Goal: Information Seeking & Learning: Learn about a topic

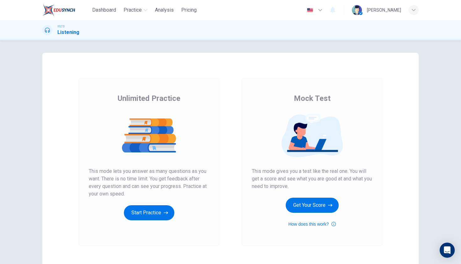
click at [277, 38] on div "IELTS Listening" at bounding box center [230, 30] width 461 height 20
click at [161, 214] on button "Start Practice" at bounding box center [149, 212] width 51 height 15
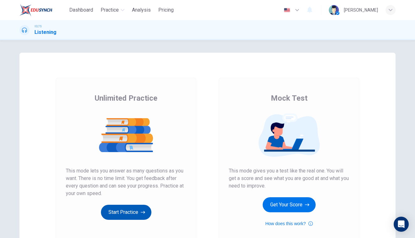
click at [126, 209] on button "Start Practice" at bounding box center [126, 212] width 51 height 15
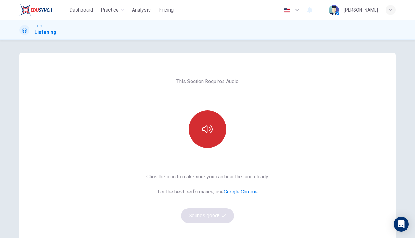
click at [206, 133] on icon "button" at bounding box center [208, 129] width 10 height 10
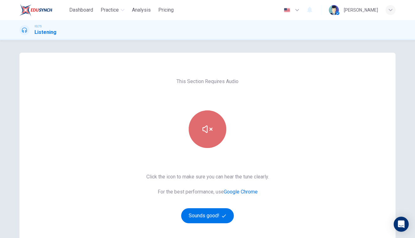
click at [203, 133] on icon "button" at bounding box center [208, 129] width 10 height 10
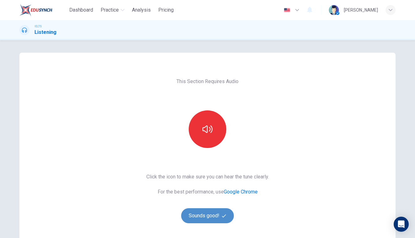
click at [204, 218] on button "Sounds good!" at bounding box center [207, 215] width 53 height 15
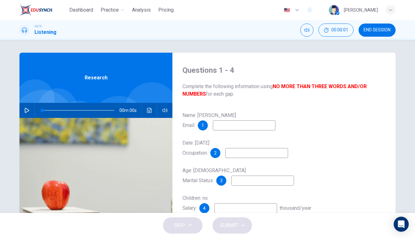
click at [232, 126] on input at bounding box center [244, 125] width 63 height 10
click at [27, 112] on icon "button" at bounding box center [26, 110] width 5 height 5
click at [27, 109] on icon "button" at bounding box center [26, 110] width 5 height 5
click at [234, 126] on input at bounding box center [244, 125] width 63 height 10
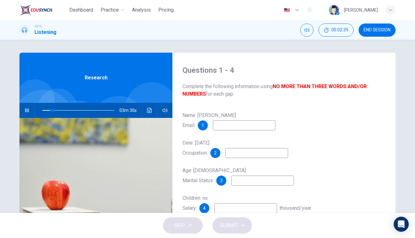
click at [355, 127] on div "Name: William Glass Email: 1" at bounding box center [284, 120] width 203 height 20
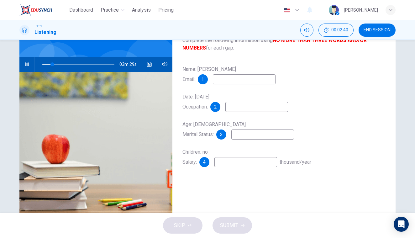
scroll to position [50, 0]
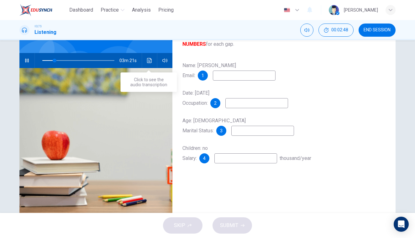
click at [147, 63] on button "Click to see the audio transcription" at bounding box center [150, 60] width 10 height 15
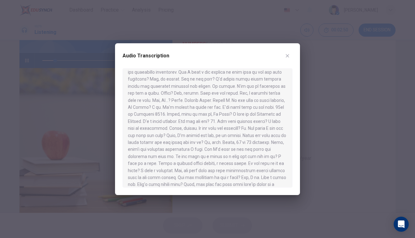
scroll to position [36, 0]
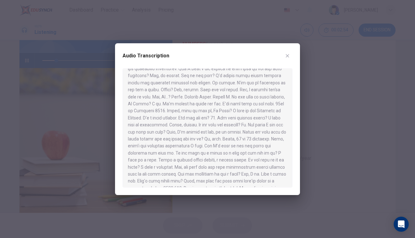
click at [289, 56] on icon "button" at bounding box center [287, 55] width 5 height 5
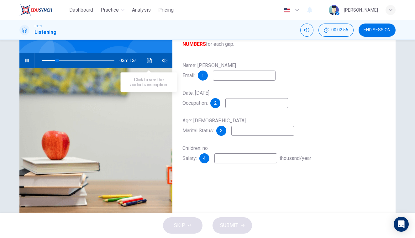
click at [150, 58] on icon "Click to see the audio transcription" at bounding box center [149, 60] width 5 height 5
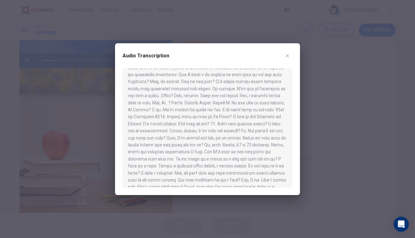
scroll to position [31, 0]
click at [291, 55] on button "button" at bounding box center [288, 56] width 10 height 10
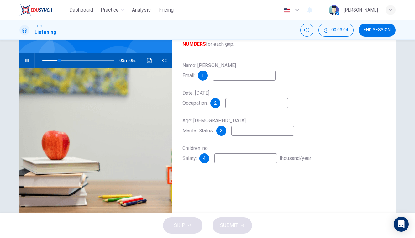
click at [240, 78] on input at bounding box center [244, 76] width 63 height 10
click at [25, 59] on icon "button" at bounding box center [26, 61] width 3 height 4
click at [148, 65] on button "Click to see the audio transcription" at bounding box center [150, 60] width 10 height 15
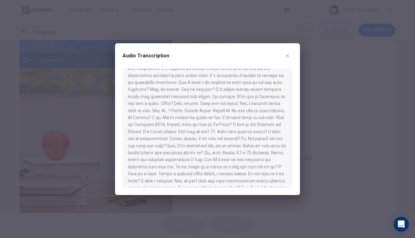
scroll to position [25, 0]
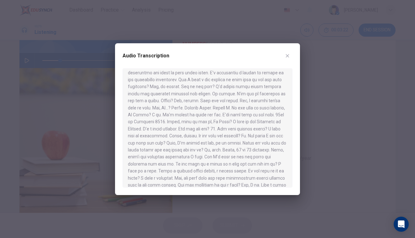
drag, startPoint x: 166, startPoint y: 114, endPoint x: 180, endPoint y: 114, distance: 14.1
click at [180, 114] on div at bounding box center [208, 127] width 170 height 119
click at [287, 56] on icon "button" at bounding box center [287, 55] width 5 height 5
type input "25"
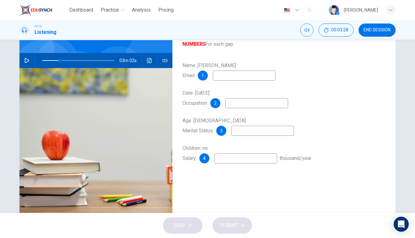
click at [256, 77] on input at bounding box center [244, 76] width 63 height 10
type input "Wglass@"
click at [147, 63] on icon "Click to see the audio transcription" at bounding box center [149, 60] width 5 height 5
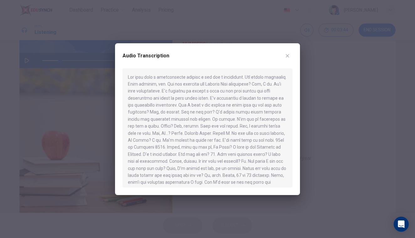
click at [278, 28] on div at bounding box center [207, 119] width 415 height 238
type input "25"
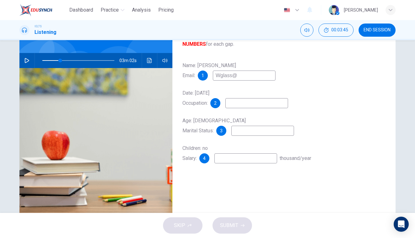
click at [247, 74] on input "Wglass@" at bounding box center [244, 76] width 63 height 10
type input "Wglass@dat.com"
click at [238, 104] on input at bounding box center [257, 103] width 63 height 10
click at [26, 62] on icon "button" at bounding box center [26, 60] width 5 height 5
click at [224, 159] on input at bounding box center [246, 158] width 63 height 10
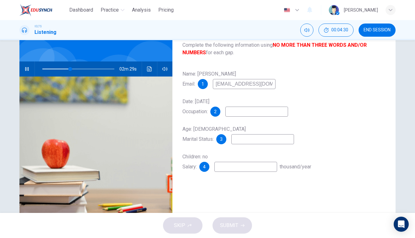
scroll to position [41, 0]
type input "40"
type input "24"
click at [237, 174] on div "Questions 1 - 4 Complete the following information using NO MORE THAN THREE WOR…" at bounding box center [284, 121] width 223 height 218
click at [234, 163] on div "Name: William Glass Email: 1 Wglass@dat.com Date: 26th February, 2007 Occupatio…" at bounding box center [284, 126] width 203 height 115
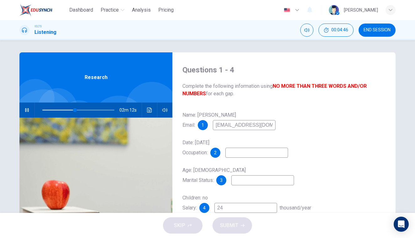
click at [234, 203] on input "24" at bounding box center [246, 208] width 63 height 10
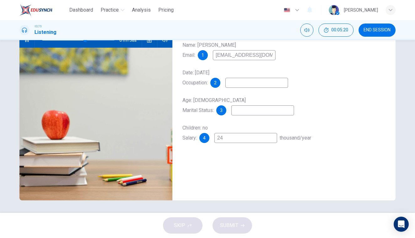
type input "60"
type input "24t"
type input "60"
type input "24to"
type input "61"
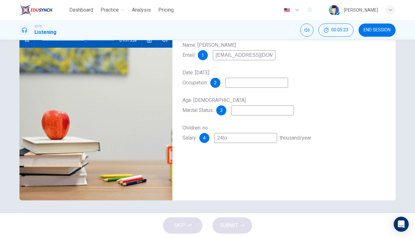
type input "24to2"
type input "61"
type input "24to26"
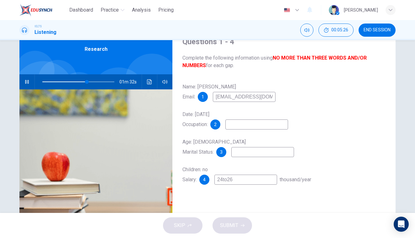
scroll to position [29, 0]
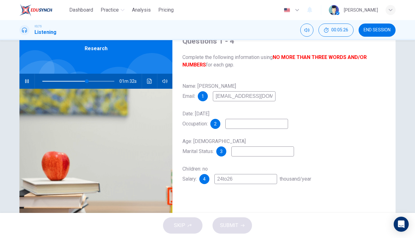
type input "62"
type input "24to26"
click at [58, 82] on span at bounding box center [78, 81] width 72 height 9
click at [247, 124] on input at bounding box center [257, 124] width 63 height 10
type input "30"
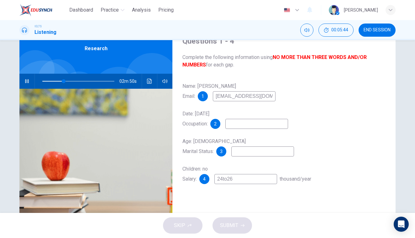
type input "c"
type input "30"
type input "cu"
type input "31"
type input "cult"
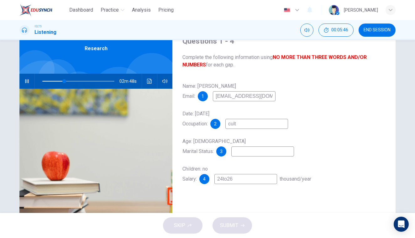
type input "31"
type input "cultu"
type input "31"
type input "culture"
type input "32"
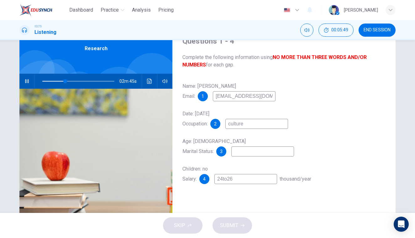
type input "culture"
click at [270, 152] on input at bounding box center [263, 152] width 63 height 10
click at [61, 81] on span at bounding box center [61, 81] width 4 height 4
click at [242, 150] on input at bounding box center [263, 152] width 63 height 10
click at [25, 81] on icon "button" at bounding box center [26, 81] width 3 height 4
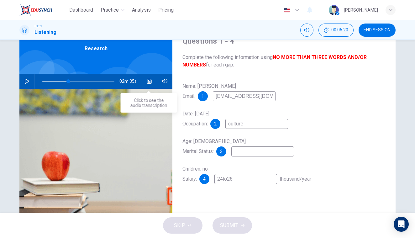
click at [145, 84] on button "Click to see the audio transcription" at bounding box center [150, 81] width 10 height 15
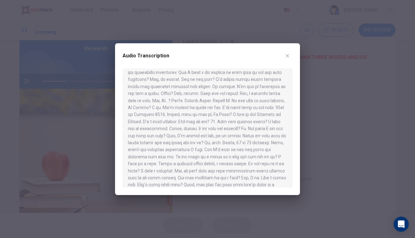
scroll to position [35, 0]
click at [297, 48] on div "Audio Transcription" at bounding box center [207, 119] width 185 height 152
click at [288, 56] on icon "button" at bounding box center [287, 55] width 3 height 3
type input "36"
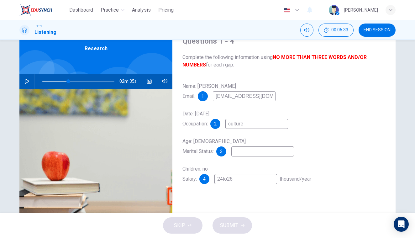
click at [255, 156] on input at bounding box center [263, 152] width 63 height 10
type input "s"
type input "36"
type input "si"
type input "36"
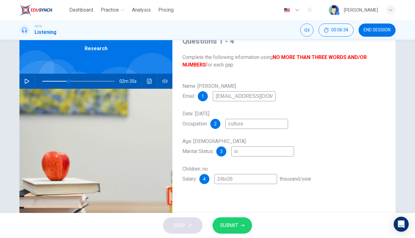
type input "sin"
type input "36"
type input "sinp"
type input "36"
type input "sinpl"
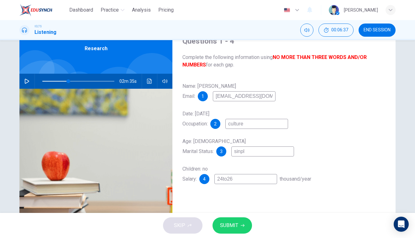
type input "36"
type input "sinple"
type input "36"
type input "simple"
type input "36"
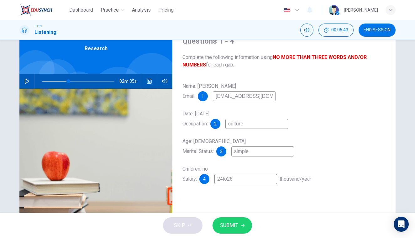
type input "simple"
click at [265, 127] on input "culture" at bounding box center [257, 124] width 63 height 10
click at [243, 226] on icon "button" at bounding box center [243, 225] width 4 height 3
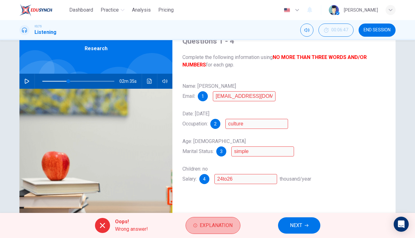
click at [216, 228] on span "Explanation" at bounding box center [216, 225] width 33 height 9
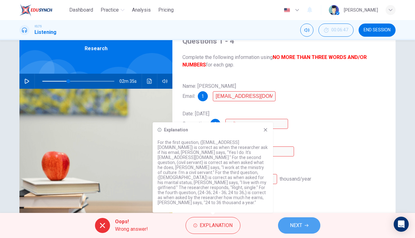
click at [304, 227] on button "NEXT" at bounding box center [299, 225] width 42 height 16
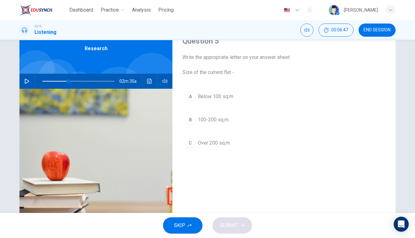
click at [304, 227] on div "SKIP SUBMIT" at bounding box center [207, 225] width 415 height 25
click at [303, 224] on div "SKIP SUBMIT" at bounding box center [207, 225] width 415 height 25
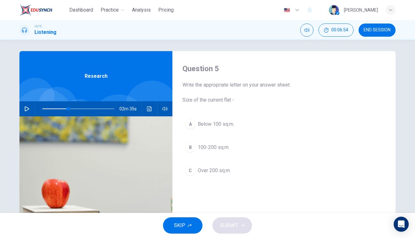
scroll to position [1, 0]
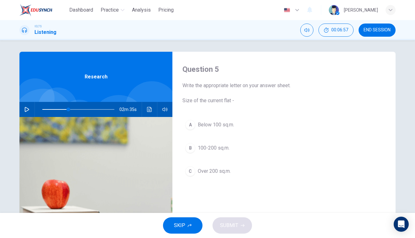
click at [27, 109] on icon "button" at bounding box center [26, 109] width 5 height 5
click at [149, 109] on icon "Click to see the audio transcription" at bounding box center [149, 109] width 5 height 5
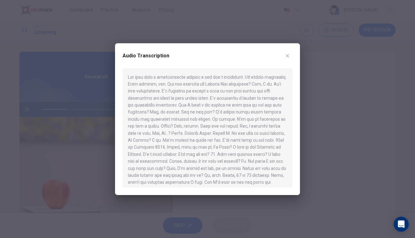
click at [290, 56] on button "button" at bounding box center [288, 56] width 10 height 10
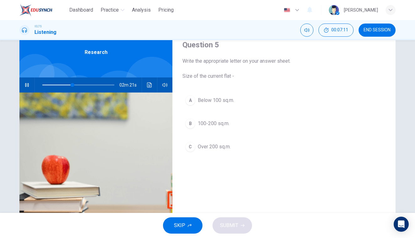
scroll to position [17, 0]
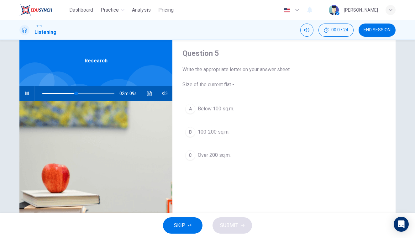
click at [192, 131] on div "B" at bounding box center [190, 132] width 10 height 10
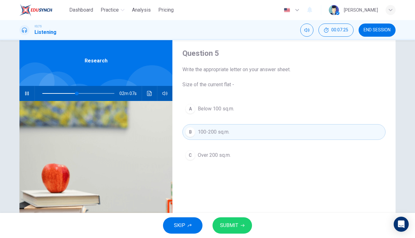
click at [235, 229] on span "SUBMIT" at bounding box center [229, 225] width 18 height 9
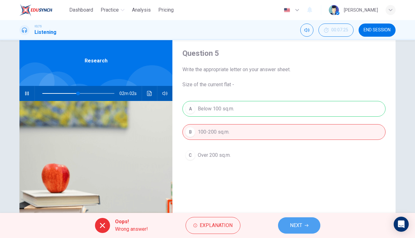
click at [299, 224] on span "NEXT" at bounding box center [296, 225] width 12 height 9
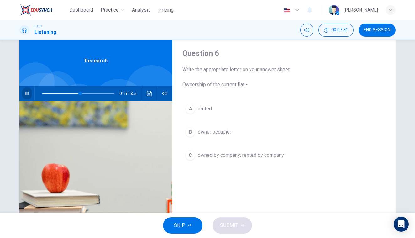
click at [27, 95] on icon "button" at bounding box center [26, 93] width 5 height 5
click at [23, 96] on button "button" at bounding box center [27, 93] width 10 height 15
click at [29, 91] on button "button" at bounding box center [27, 93] width 10 height 15
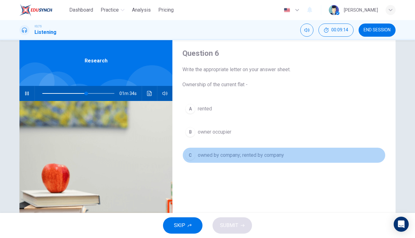
click at [189, 154] on div "C" at bounding box center [190, 155] width 10 height 10
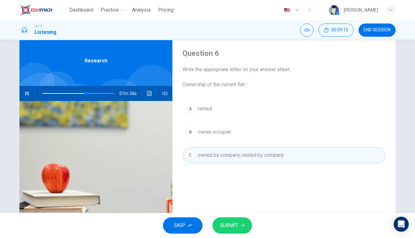
click at [228, 228] on span "SUBMIT" at bounding box center [229, 225] width 18 height 9
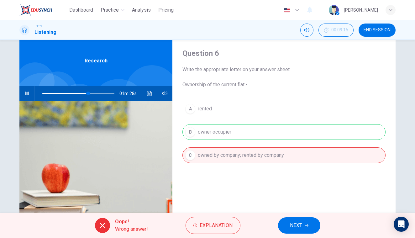
click at [293, 226] on span "NEXT" at bounding box center [296, 225] width 12 height 9
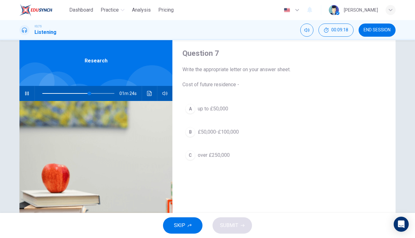
click at [26, 91] on icon "button" at bounding box center [26, 93] width 5 height 5
click at [149, 95] on icon "Click to see the audio transcription" at bounding box center [149, 93] width 5 height 5
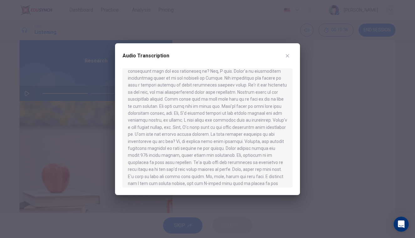
scroll to position [188, 0]
click at [290, 54] on button "button" at bounding box center [288, 56] width 10 height 10
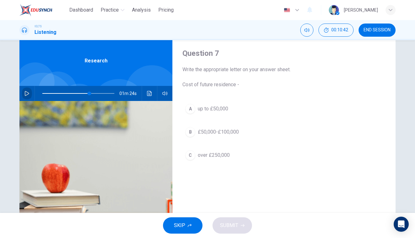
click at [26, 94] on icon "button" at bounding box center [26, 93] width 5 height 5
click at [192, 112] on div "A" at bounding box center [190, 109] width 10 height 10
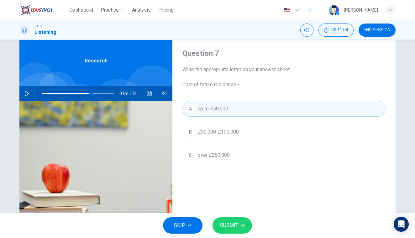
click at [232, 229] on span "SUBMIT" at bounding box center [229, 225] width 18 height 9
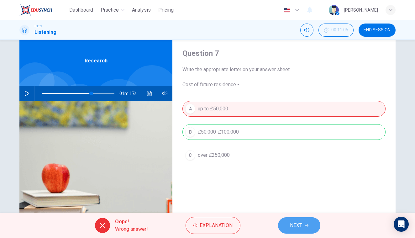
click at [288, 223] on button "NEXT" at bounding box center [299, 225] width 42 height 16
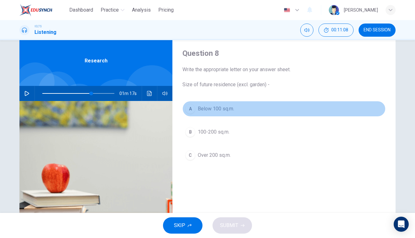
click at [194, 108] on div "A" at bounding box center [190, 109] width 10 height 10
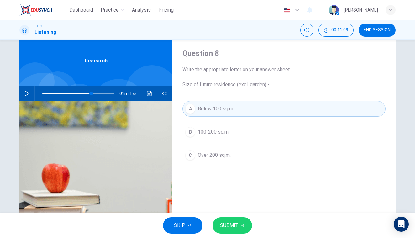
click at [188, 126] on button "B 100-200 sq.m." at bounding box center [284, 132] width 203 height 16
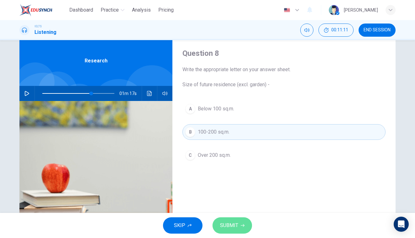
click at [232, 227] on span "SUBMIT" at bounding box center [229, 225] width 18 height 9
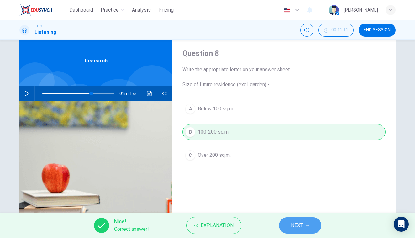
click at [288, 222] on button "NEXT" at bounding box center [300, 225] width 42 height 16
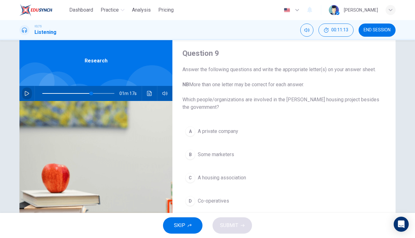
click at [25, 94] on icon "button" at bounding box center [27, 93] width 4 height 5
click at [29, 94] on button "button" at bounding box center [27, 93] width 10 height 15
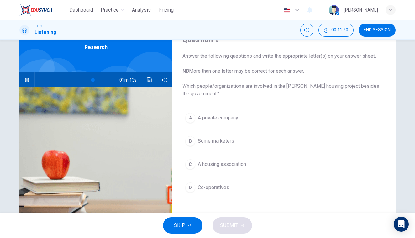
scroll to position [31, 0]
click at [25, 78] on icon "button" at bounding box center [26, 79] width 5 height 5
click at [26, 81] on icon "button" at bounding box center [26, 79] width 5 height 5
click at [25, 78] on icon "button" at bounding box center [26, 79] width 5 height 5
click at [25, 78] on icon "button" at bounding box center [27, 79] width 4 height 5
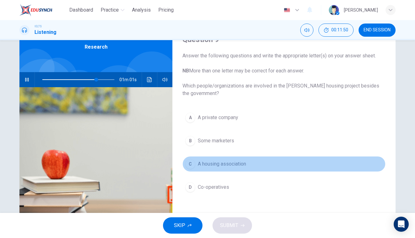
click at [197, 164] on button "C A housing association" at bounding box center [284, 164] width 203 height 16
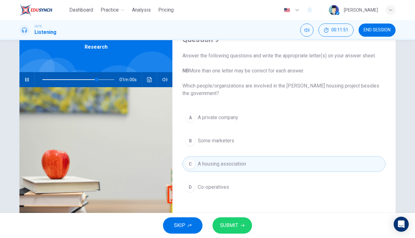
click at [235, 226] on span "SUBMIT" at bounding box center [229, 225] width 18 height 9
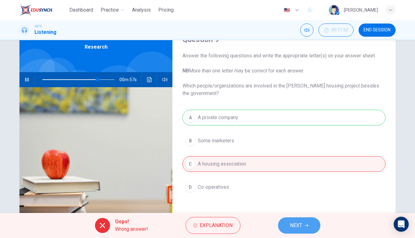
click at [288, 227] on button "NEXT" at bounding box center [299, 225] width 42 height 16
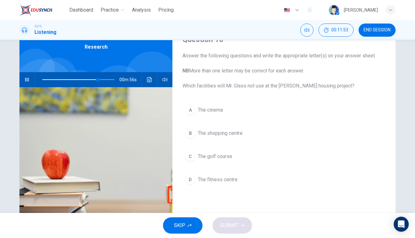
click at [243, 180] on button "D The fitness centre" at bounding box center [284, 180] width 203 height 16
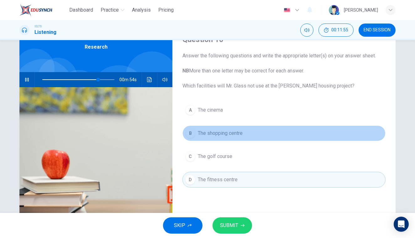
click at [241, 138] on button "B The shopping centre" at bounding box center [284, 133] width 203 height 16
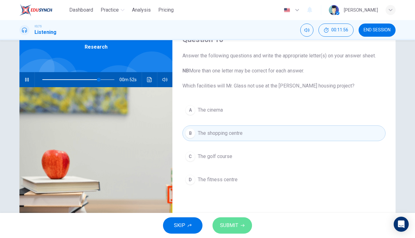
click at [231, 223] on span "SUBMIT" at bounding box center [229, 225] width 18 height 9
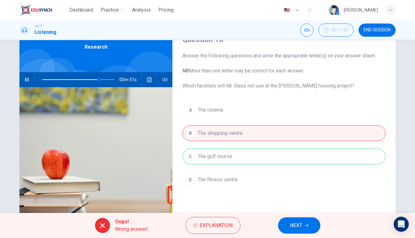
type input "79"
click at [295, 222] on span "NEXT" at bounding box center [296, 225] width 12 height 9
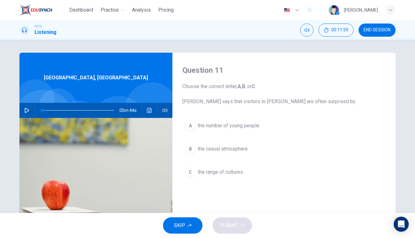
click at [25, 109] on icon "button" at bounding box center [27, 110] width 4 height 5
click at [190, 174] on div "C" at bounding box center [190, 172] width 10 height 10
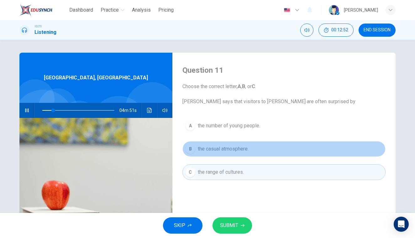
click at [189, 152] on div "B" at bounding box center [190, 149] width 10 height 10
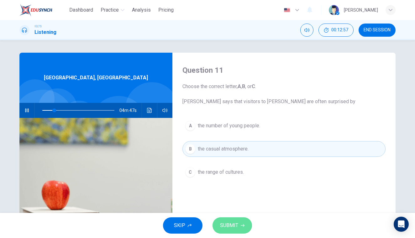
click at [232, 222] on span "SUBMIT" at bounding box center [229, 225] width 18 height 9
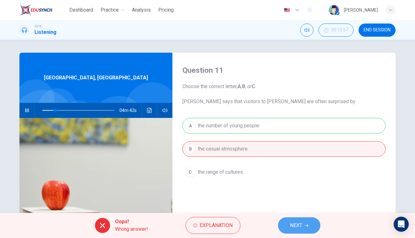
click at [290, 227] on button "NEXT" at bounding box center [299, 225] width 42 height 16
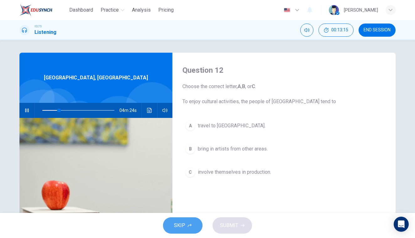
click at [180, 226] on span "SKIP" at bounding box center [179, 225] width 11 height 9
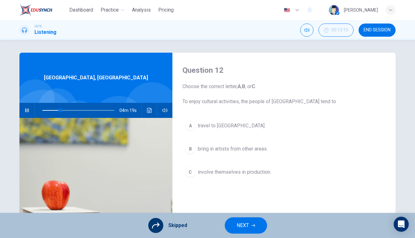
click at [193, 152] on div "A travel to southern Australia. B bring in artists from other areas. C involve …" at bounding box center [284, 155] width 203 height 75
click at [191, 147] on div "A travel to southern Australia. B bring in artists from other areas. C involve …" at bounding box center [284, 155] width 203 height 75
click at [189, 166] on div "A travel to southern Australia. B bring in artists from other areas. C involve …" at bounding box center [284, 155] width 203 height 75
click at [244, 227] on span "NEXT" at bounding box center [243, 225] width 12 height 9
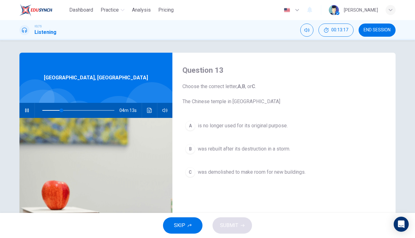
click at [191, 151] on div "B" at bounding box center [190, 149] width 10 height 10
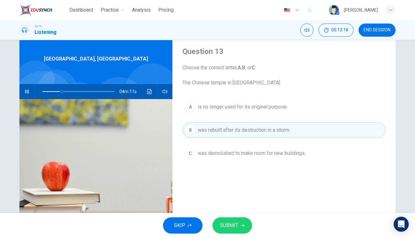
scroll to position [18, 0]
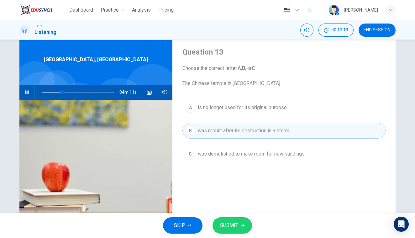
click at [195, 146] on div "A is no longer used for its original purpose. B was rebuilt after its destructi…" at bounding box center [284, 137] width 203 height 75
click at [193, 150] on div "C" at bounding box center [190, 154] width 10 height 10
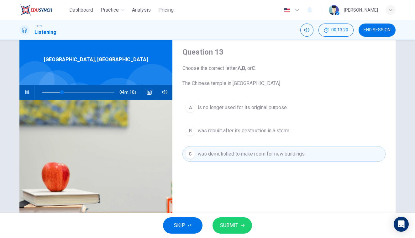
click at [193, 103] on button "A is no longer used for its original purpose." at bounding box center [284, 108] width 203 height 16
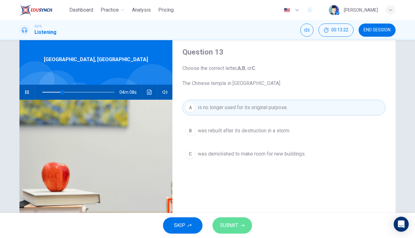
click at [232, 227] on span "SUBMIT" at bounding box center [229, 225] width 18 height 9
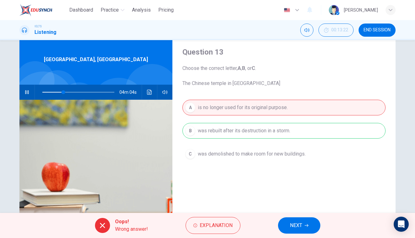
click at [25, 89] on button "button" at bounding box center [27, 92] width 10 height 15
type input "29"
click at [26, 92] on button "button" at bounding box center [27, 92] width 10 height 15
click at [300, 228] on span "NEXT" at bounding box center [296, 225] width 12 height 9
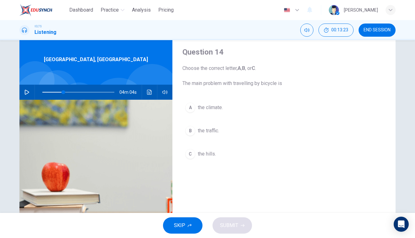
click at [26, 92] on icon "button" at bounding box center [26, 92] width 5 height 5
click at [25, 91] on icon "button" at bounding box center [26, 92] width 3 height 4
click at [25, 91] on icon "button" at bounding box center [26, 92] width 5 height 5
click at [196, 131] on button "B the traffic." at bounding box center [284, 131] width 203 height 16
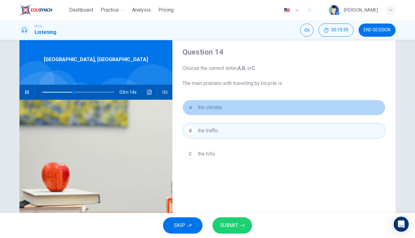
click at [200, 113] on button "A the climate." at bounding box center [284, 108] width 203 height 16
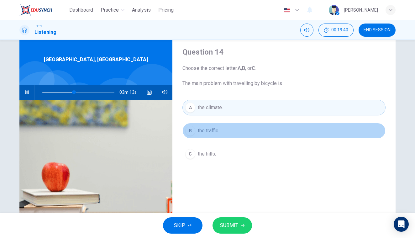
click at [200, 128] on span "the traffic." at bounding box center [208, 131] width 21 height 8
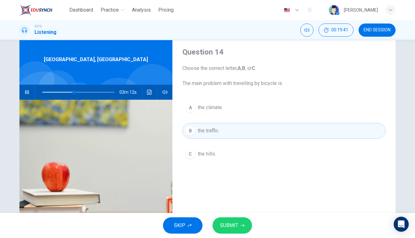
click at [202, 157] on span "the hills." at bounding box center [207, 154] width 18 height 8
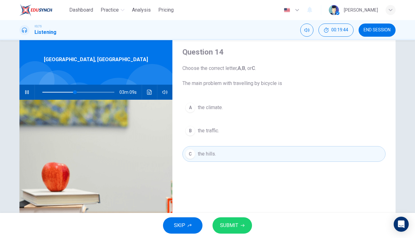
click at [227, 221] on span "SUBMIT" at bounding box center [229, 225] width 18 height 9
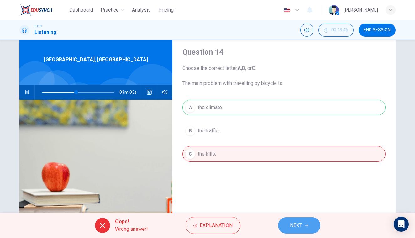
click at [282, 226] on button "NEXT" at bounding box center [299, 225] width 42 height 16
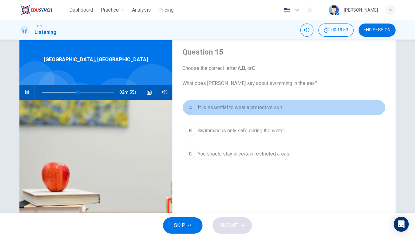
click at [232, 110] on span "It is essential to wear a protective suit." at bounding box center [240, 108] width 85 height 8
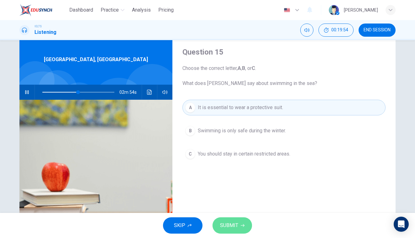
click at [239, 231] on button "SUBMIT" at bounding box center [233, 225] width 40 height 16
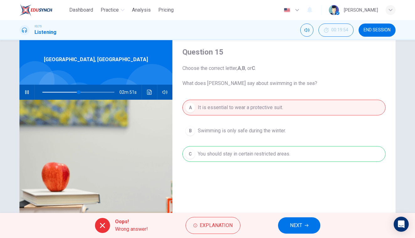
click at [287, 223] on button "NEXT" at bounding box center [299, 225] width 42 height 16
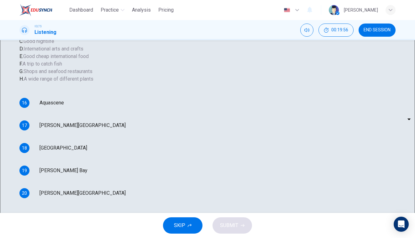
scroll to position [0, 0]
click at [220, 113] on body "Dashboard Practice Analysis Pricing English en ​ Bart Pan IELTS Listening 00:19…" at bounding box center [207, 119] width 415 height 238
type input "51"
type input "C"
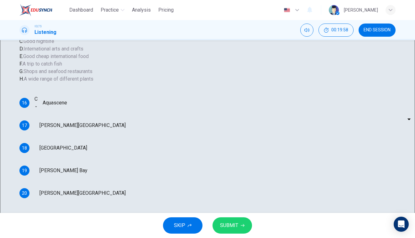
click at [218, 129] on body "Dashboard Practice Analysis Pricing English en ​ Bart Pan IELTS Listening 00:19…" at bounding box center [207, 119] width 415 height 238
type input "52"
type input "B"
click at [218, 150] on body "Dashboard Practice Analysis Pricing English en ​ Bart Pan IELTS Listening 00:19…" at bounding box center [207, 119] width 415 height 238
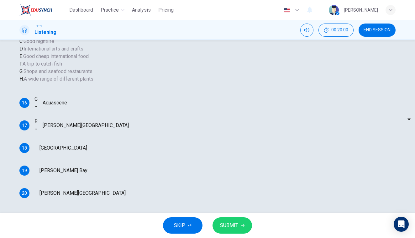
type input "52"
click at [218, 238] on li "A" at bounding box center [207, 242] width 415 height 8
type input "A"
click at [219, 164] on body "Dashboard Practice Analysis Pricing English en ​ Bart Pan IELTS Listening 00:20…" at bounding box center [207, 119] width 415 height 238
type input "53"
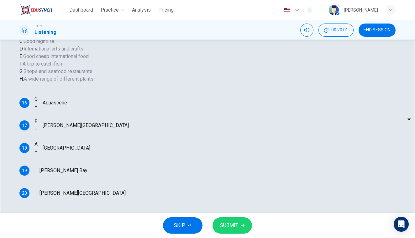
type input "E"
click at [220, 191] on body "Dashboard Practice Analysis Pricing English en ​ Bart Pan IELTS Listening 00:20…" at bounding box center [207, 119] width 415 height 238
type input "53"
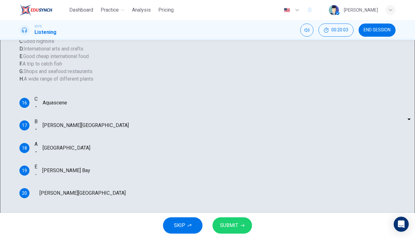
type input "G"
click at [222, 223] on span "SUBMIT" at bounding box center [229, 225] width 18 height 9
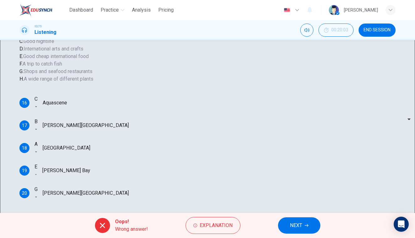
type input "54"
click at [293, 220] on button "NEXT" at bounding box center [299, 225] width 42 height 16
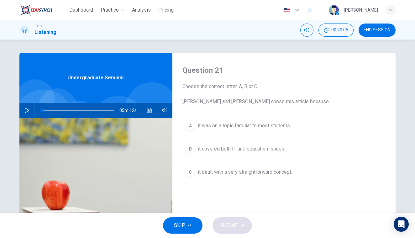
click at [26, 113] on button "button" at bounding box center [27, 110] width 10 height 15
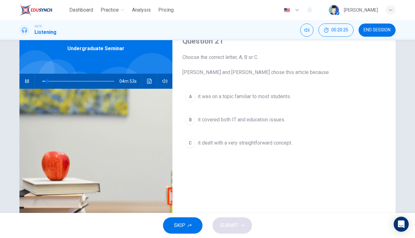
click at [27, 79] on icon "button" at bounding box center [26, 81] width 5 height 5
type input "7"
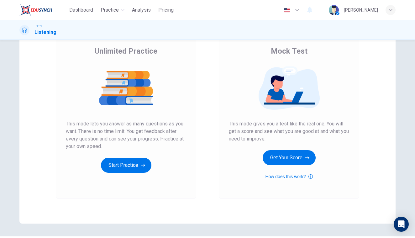
scroll to position [51, 0]
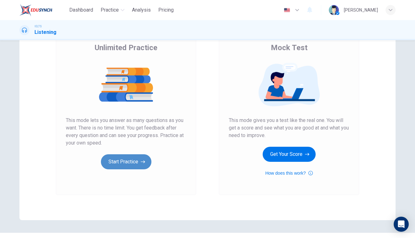
click at [136, 164] on button "Start Practice" at bounding box center [126, 161] width 51 height 15
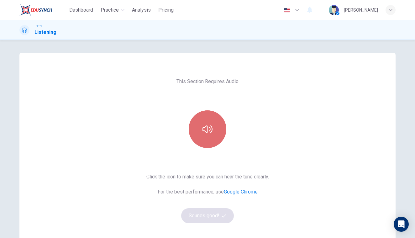
click at [201, 134] on button "button" at bounding box center [208, 129] width 38 height 38
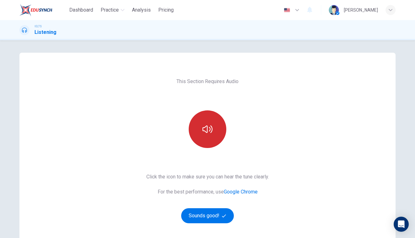
click at [201, 134] on button "button" at bounding box center [208, 129] width 38 height 38
click at [200, 134] on button "button" at bounding box center [208, 129] width 38 height 38
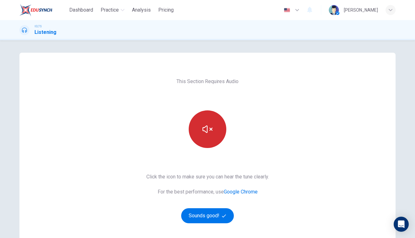
click at [200, 134] on button "button" at bounding box center [208, 129] width 38 height 38
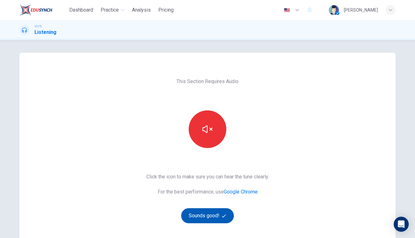
click at [203, 217] on button "Sounds good!" at bounding box center [207, 215] width 53 height 15
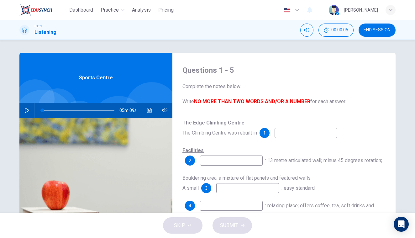
click at [289, 132] on input at bounding box center [306, 133] width 63 height 10
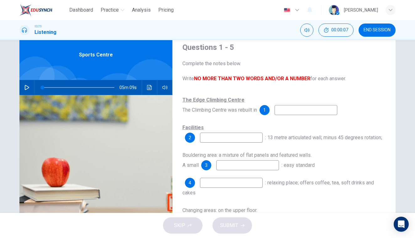
scroll to position [26, 0]
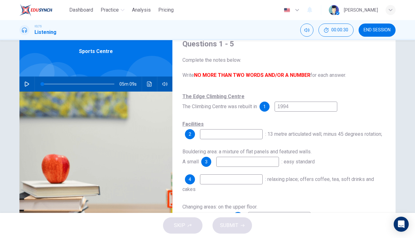
click at [244, 134] on input at bounding box center [231, 134] width 63 height 10
click at [304, 109] on input "1994" at bounding box center [306, 107] width 63 height 10
type input "1998"
click at [234, 137] on input at bounding box center [231, 134] width 63 height 10
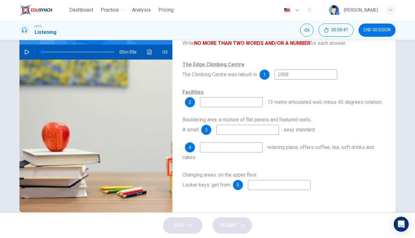
scroll to position [63, 0]
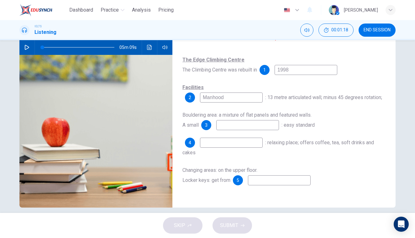
type input "Manhood"
click at [245, 130] on input at bounding box center [247, 125] width 63 height 10
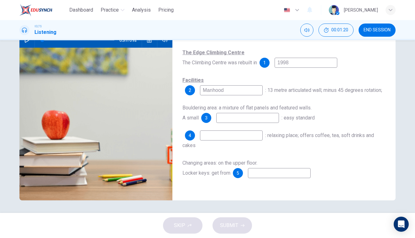
scroll to position [70, 0]
click at [250, 141] on input at bounding box center [231, 136] width 63 height 10
click at [242, 123] on input at bounding box center [247, 118] width 63 height 10
type input "warm room"
click at [222, 141] on input at bounding box center [231, 136] width 63 height 10
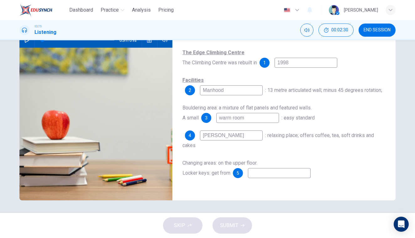
type input "[PERSON_NAME]"
click at [261, 178] on input at bounding box center [279, 173] width 63 height 10
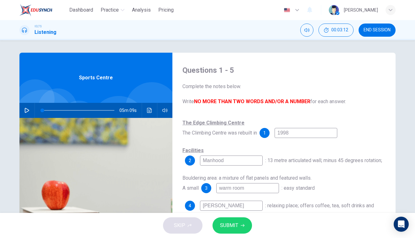
scroll to position [0, 0]
type input "suction"
click at [23, 111] on button "button" at bounding box center [27, 110] width 10 height 15
click at [24, 109] on icon "button" at bounding box center [26, 110] width 5 height 5
click at [27, 109] on icon "button" at bounding box center [27, 110] width 4 height 5
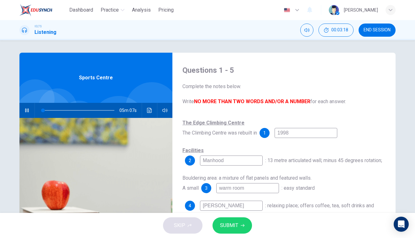
click at [49, 110] on span at bounding box center [78, 110] width 72 height 9
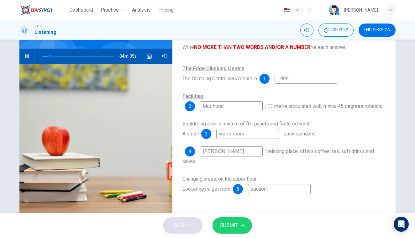
scroll to position [55, 0]
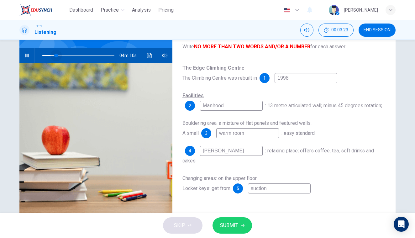
click at [55, 54] on span at bounding box center [56, 56] width 4 height 4
click at [27, 56] on icon "button" at bounding box center [26, 56] width 3 height 4
click at [148, 54] on icon "Click to see the audio transcription" at bounding box center [149, 55] width 5 height 5
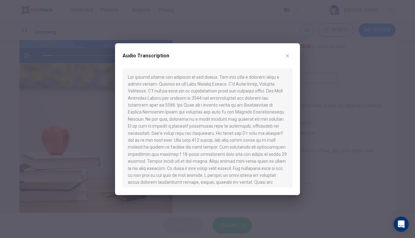
click at [294, 48] on div "Audio Transcription" at bounding box center [207, 119] width 185 height 152
click at [285, 59] on button "button" at bounding box center [288, 56] width 10 height 10
type input "19"
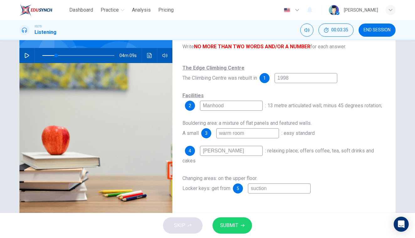
click at [300, 79] on input "1998" at bounding box center [306, 78] width 63 height 10
type input "199"
type input "19"
type input "1994"
type input "19"
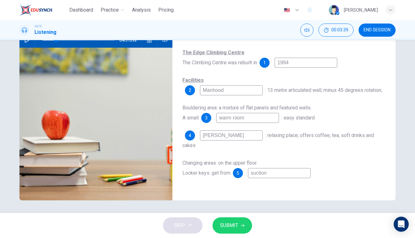
scroll to position [70, 0]
type input "1994"
click at [148, 40] on icon "Click to see the audio transcription" at bounding box center [149, 40] width 5 height 5
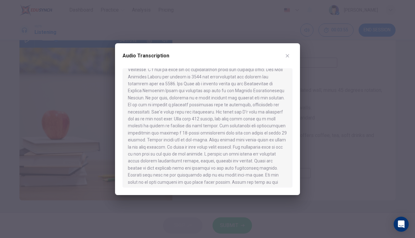
scroll to position [28, 0]
click at [297, 47] on div "Audio Transcription" at bounding box center [207, 119] width 185 height 152
click at [289, 53] on icon "button" at bounding box center [287, 55] width 5 height 5
type input "19"
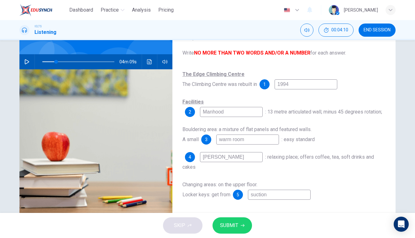
scroll to position [49, 0]
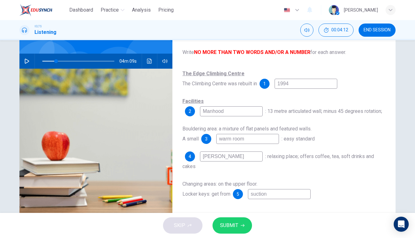
click at [234, 109] on input "Manhood" at bounding box center [231, 111] width 63 height 10
type input "Manhoo"
type input "19"
type input "Manho"
type input "19"
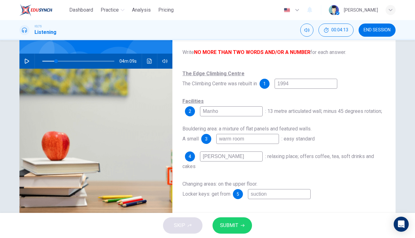
type input "[PERSON_NAME]"
type input "19"
type input "Man"
type input "19"
type input "Ma"
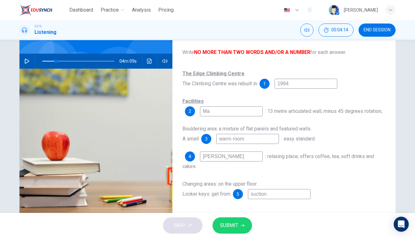
type input "19"
type input "Mai"
type input "19"
type input "Main"
type input "19"
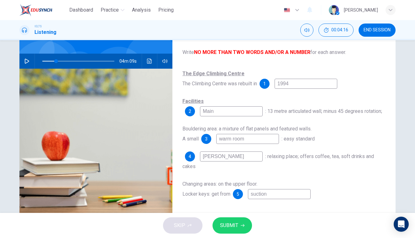
type input "Main"
type input "19"
type input "Main h"
type input "19"
type input "Main hi"
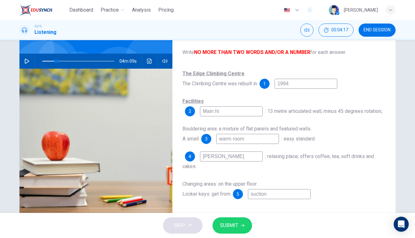
type input "19"
type input "Main hil"
type input "19"
type input "[GEOGRAPHIC_DATA]"
type input "19"
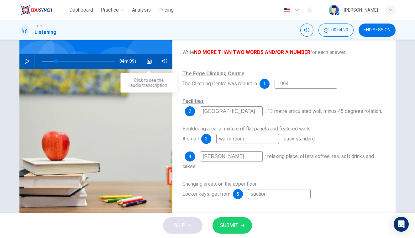
type input "[GEOGRAPHIC_DATA]"
click at [148, 63] on icon "Click to see the audio transcription" at bounding box center [149, 61] width 5 height 5
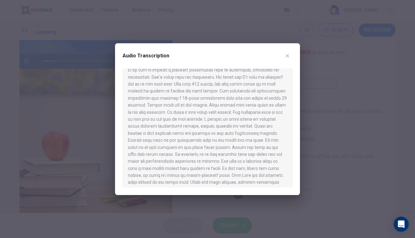
scroll to position [60, 0]
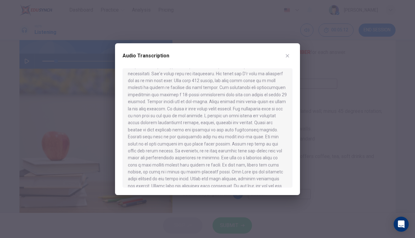
click at [291, 56] on button "button" at bounding box center [288, 56] width 10 height 10
type input "19"
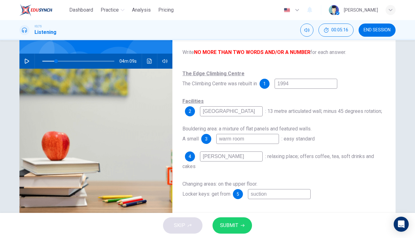
click at [251, 144] on input "warm room" at bounding box center [247, 139] width 63 height 10
type input "warm roo"
type input "19"
type input "warm ro"
type input "19"
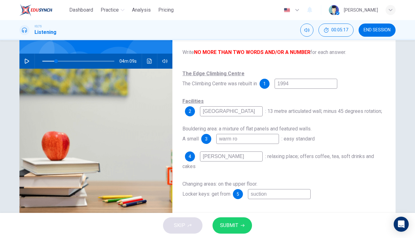
type input "warm r"
type input "19"
type input "warm"
type input "19"
type input "warm"
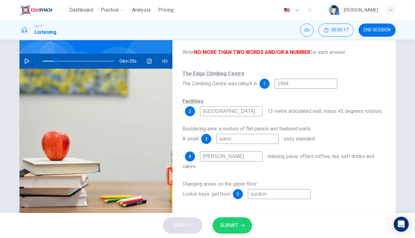
type input "19"
type input "war"
type input "19"
type input "wa"
type input "19"
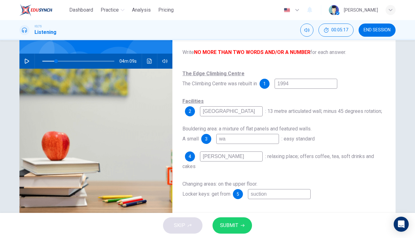
type input "w"
type input "19"
type input "c"
type input "19"
type input "cl"
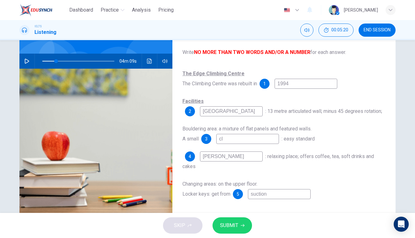
type input "19"
type input "cli"
type input "19"
type input "cl"
type input "19"
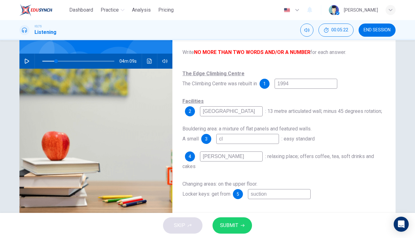
type input "c"
type input "19"
type input "cl"
type input "19"
type input "clm"
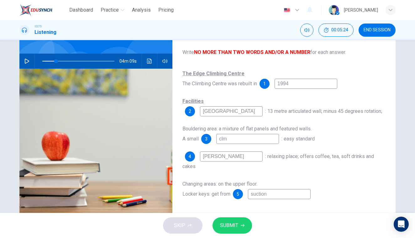
type input "19"
type input "clmb"
type input "19"
type input "clmbe"
type input "19"
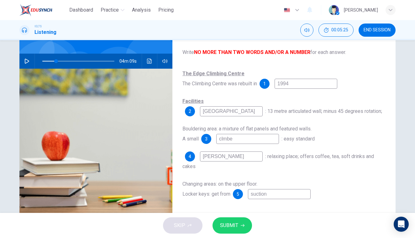
type input "clmber"
type input "19"
type input "camber"
drag, startPoint x: 256, startPoint y: 163, endPoint x: 147, endPoint y: 63, distance: 147.6
click at [147, 63] on icon "Click to see the audio transcription" at bounding box center [149, 61] width 5 height 5
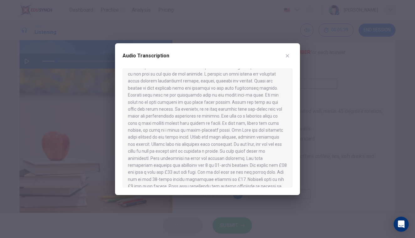
scroll to position [105, 0]
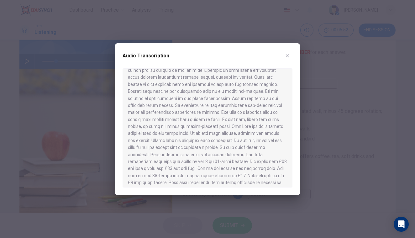
click at [292, 51] on div "Audio Transcription" at bounding box center [208, 60] width 170 height 18
click at [289, 55] on icon "button" at bounding box center [287, 55] width 3 height 3
type input "19"
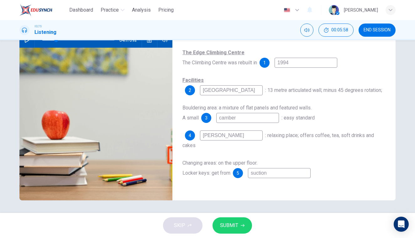
scroll to position [70, 0]
click at [271, 178] on input "suction" at bounding box center [279, 173] width 63 height 10
type input "suctio"
type input "19"
type input "sucti"
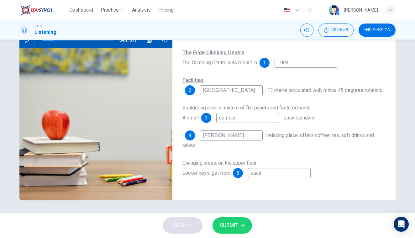
type input "19"
type input "suct"
type input "19"
type input "suc"
type input "19"
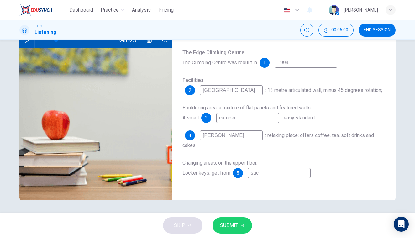
type input "su"
type input "19"
type input "s"
type input "19"
type input "r"
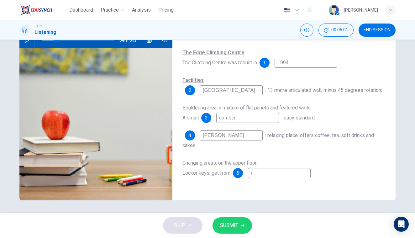
type input "19"
type input "re"
type input "19"
type input "rec"
type input "19"
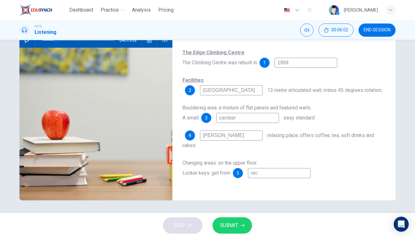
type input "rece"
type input "19"
type input "recep"
type input "19"
type input "recept"
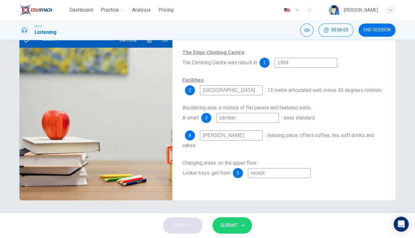
type input "19"
type input "recepti"
type input "19"
type input "receptio"
type input "19"
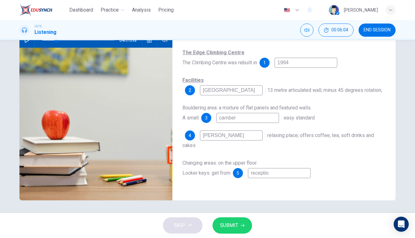
type input "reception"
type input "19"
type input "reception"
click at [241, 141] on input "[PERSON_NAME]" at bounding box center [231, 136] width 63 height 10
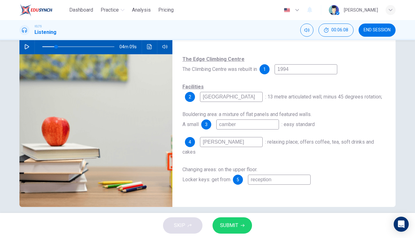
scroll to position [52, 0]
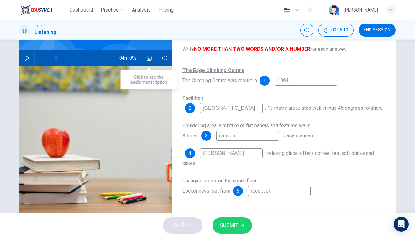
click at [150, 56] on icon "Click to see the audio transcription" at bounding box center [149, 58] width 5 height 5
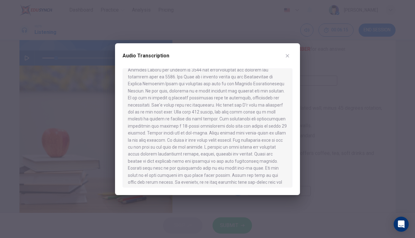
scroll to position [30, 0]
click at [289, 55] on icon "button" at bounding box center [287, 55] width 5 height 5
type input "19"
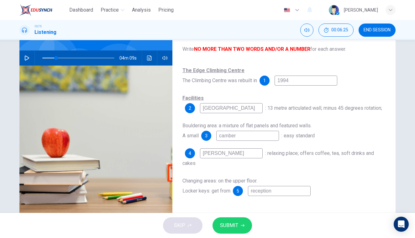
click at [241, 109] on input "[GEOGRAPHIC_DATA]" at bounding box center [231, 108] width 63 height 10
type input "Main hil"
type input "19"
type input "Main hi"
type input "19"
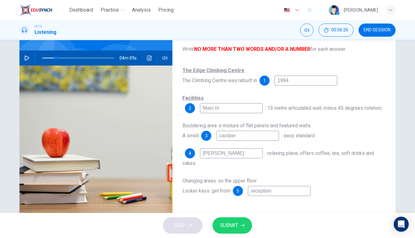
type input "Main h"
type input "19"
type input "Main ha"
type input "19"
type input "Main hal"
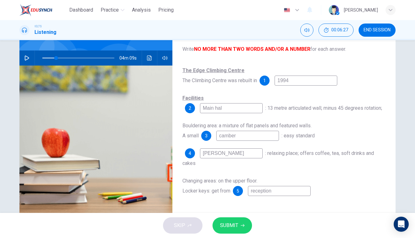
type input "19"
type input "Main hall"
type input "19"
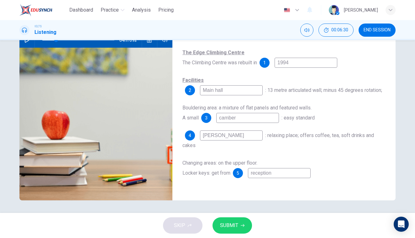
scroll to position [70, 0]
type input "Main hall"
click at [231, 227] on span "SUBMIT" at bounding box center [229, 225] width 18 height 9
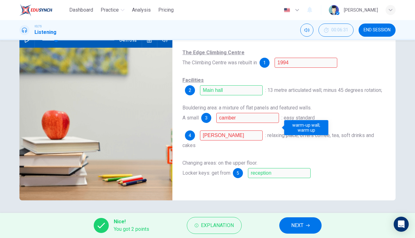
click at [300, 222] on span "NEXT" at bounding box center [297, 225] width 12 height 9
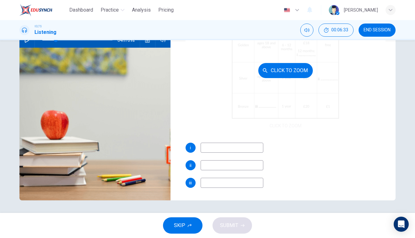
scroll to position [0, 0]
click at [281, 68] on button "Click to Zoom" at bounding box center [286, 70] width 55 height 15
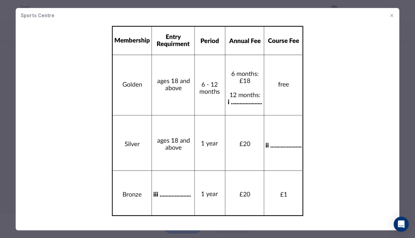
click at [314, 99] on img at bounding box center [208, 121] width 384 height 196
click at [194, 99] on img at bounding box center [208, 121] width 384 height 196
click at [21, 45] on img at bounding box center [208, 121] width 384 height 196
click at [392, 14] on icon "button" at bounding box center [392, 15] width 5 height 5
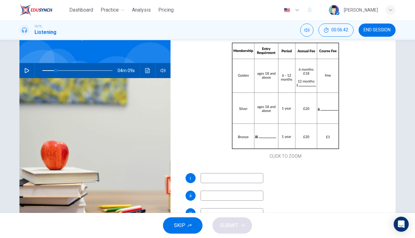
scroll to position [31, 0]
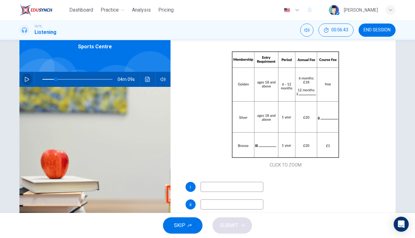
click at [26, 78] on icon "button" at bounding box center [27, 79] width 4 height 5
click at [24, 78] on icon "button" at bounding box center [26, 79] width 5 height 5
click at [223, 190] on input at bounding box center [232, 187] width 63 height 10
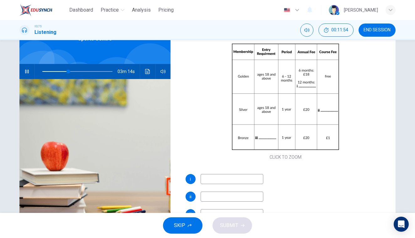
scroll to position [35, 0]
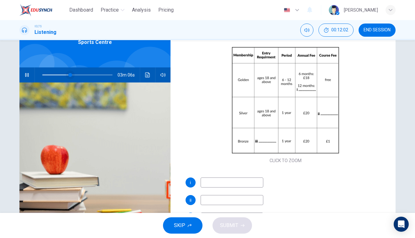
click at [72, 75] on span at bounding box center [70, 75] width 4 height 4
click at [80, 74] on span at bounding box center [78, 75] width 4 height 4
click at [85, 74] on span at bounding box center [84, 75] width 4 height 4
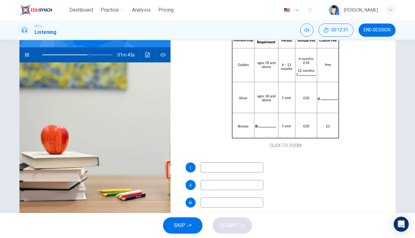
scroll to position [32, 0]
click at [209, 167] on input at bounding box center [232, 168] width 63 height 10
type input "68"
type input "30"
type input "69"
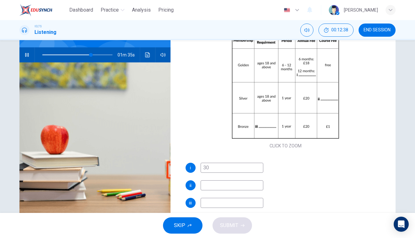
type input "30"
click at [26, 52] on icon "button" at bounding box center [26, 54] width 5 height 5
click at [26, 54] on icon "button" at bounding box center [27, 54] width 4 height 5
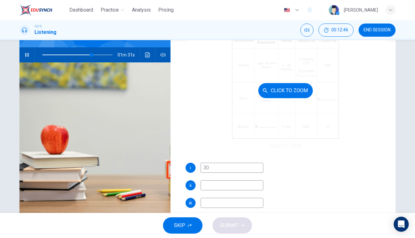
scroll to position [26, 0]
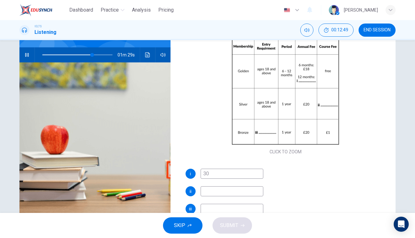
click at [237, 196] on input at bounding box center [232, 191] width 63 height 10
type input "73"
type input "1"
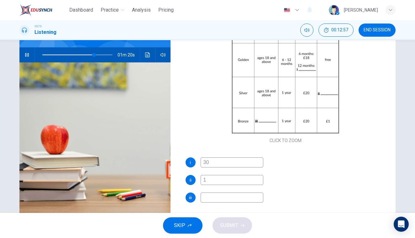
scroll to position [37, 0]
type input "74"
type input "1"
click at [222, 199] on input at bounding box center [232, 198] width 63 height 10
type input "79"
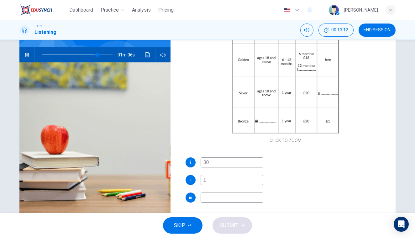
type input "4"
type input "79"
type input "40"
type input "79"
type input "40t"
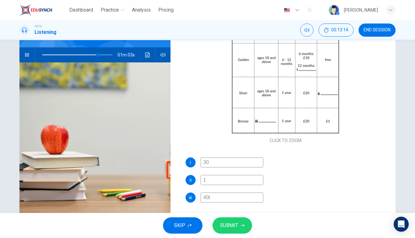
type input "79"
type input "40to"
type input "80"
type input "40to7"
type input "80"
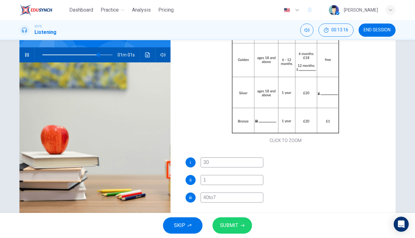
type input "40to70"
type input "81"
type input "40to70"
click at [237, 225] on span "SUBMIT" at bounding box center [229, 225] width 18 height 9
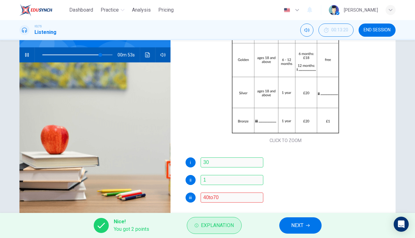
click at [226, 226] on span "Explanation" at bounding box center [217, 225] width 33 height 9
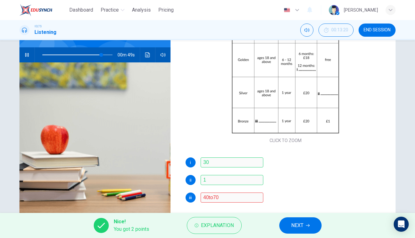
click at [26, 58] on button "button" at bounding box center [27, 54] width 10 height 15
click at [212, 222] on span "Explanation" at bounding box center [217, 225] width 33 height 9
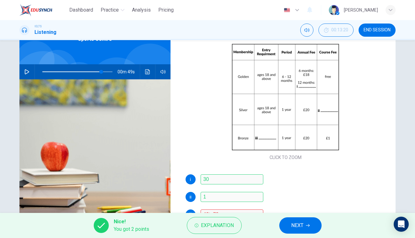
scroll to position [36, 0]
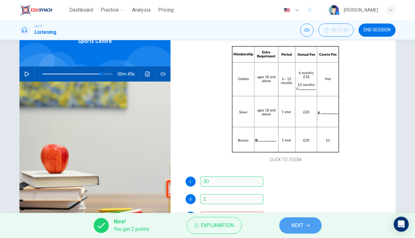
click at [295, 225] on span "NEXT" at bounding box center [297, 225] width 12 height 9
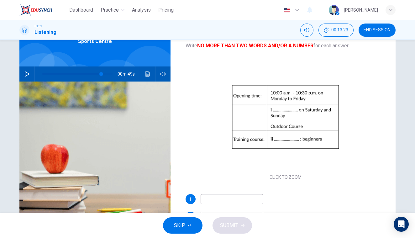
click at [25, 74] on icon "button" at bounding box center [26, 74] width 5 height 5
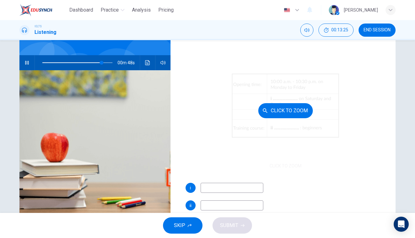
scroll to position [55, 0]
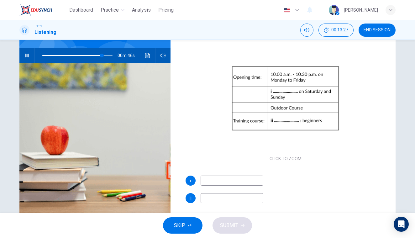
click at [247, 184] on input at bounding box center [232, 181] width 63 height 10
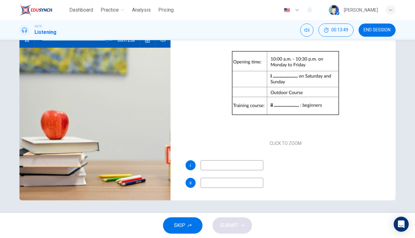
scroll to position [70, 0]
click at [240, 184] on input at bounding box center [232, 183] width 63 height 10
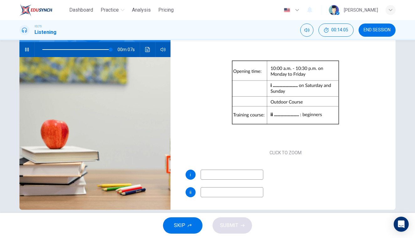
scroll to position [62, 0]
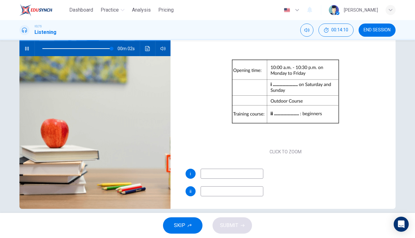
click at [217, 174] on input at bounding box center [232, 174] width 63 height 10
click at [96, 50] on span at bounding box center [77, 48] width 70 height 9
click at [26, 50] on icon "button" at bounding box center [26, 48] width 5 height 5
click at [104, 50] on span at bounding box center [77, 48] width 70 height 9
click at [100, 51] on span at bounding box center [77, 48] width 70 height 9
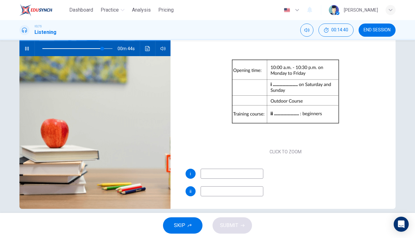
click at [28, 49] on icon "button" at bounding box center [26, 48] width 5 height 5
type input "86"
click at [232, 173] on input at bounding box center [232, 174] width 63 height 10
type input "8"
click at [28, 51] on icon "button" at bounding box center [26, 48] width 5 height 5
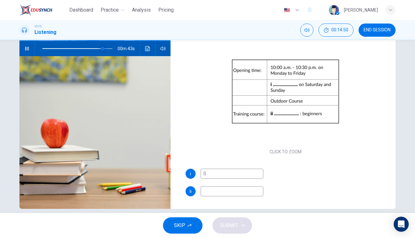
click at [101, 51] on span at bounding box center [103, 49] width 4 height 4
click at [211, 177] on input "8" at bounding box center [232, 174] width 63 height 10
type input "87"
type input "8to"
type input "88"
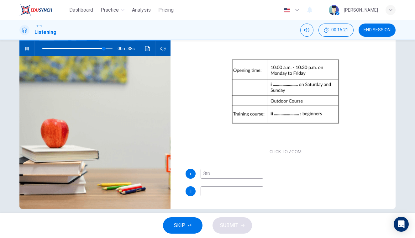
type input "8to"
type input "88"
type input "8to wee"
type input "88"
type input "8to week"
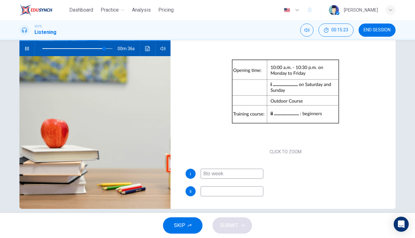
type input "89"
type input "8to weekend"
type input "89"
type input "8to weekend"
click at [211, 193] on input at bounding box center [232, 191] width 63 height 10
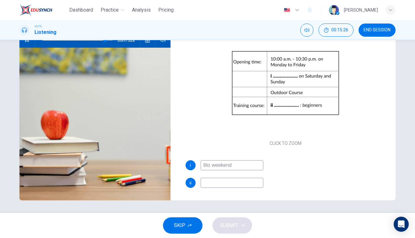
scroll to position [70, 0]
click at [243, 165] on input "8to weekend" at bounding box center [232, 165] width 63 height 10
type input "92"
type input "8to weeke"
type input "92"
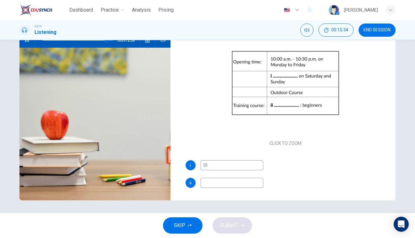
type input "8"
type input "92"
type input "clo"
type input "93"
type input "close"
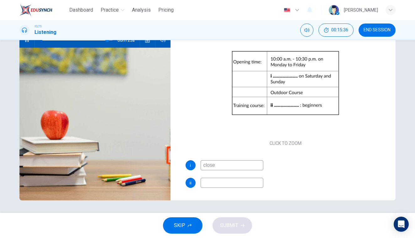
type input "93"
type input "close"
click at [238, 184] on input at bounding box center [232, 183] width 63 height 10
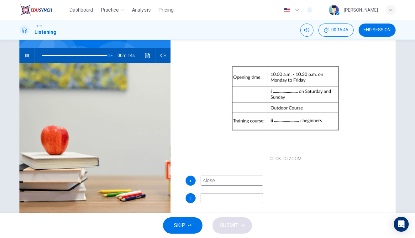
click at [25, 56] on icon "button" at bounding box center [26, 56] width 3 height 4
click at [145, 56] on icon "Click to see the audio transcription" at bounding box center [147, 55] width 5 height 5
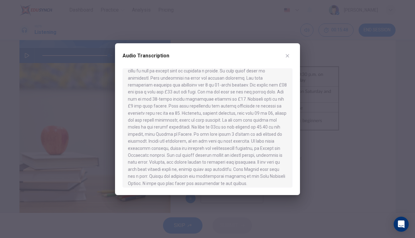
scroll to position [181, 0]
click at [287, 57] on icon "button" at bounding box center [287, 55] width 5 height 5
type input "95"
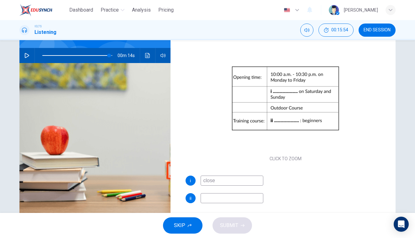
click at [240, 201] on input at bounding box center [232, 198] width 63 height 10
type input "s"
type input "95"
type input "su"
type input "95"
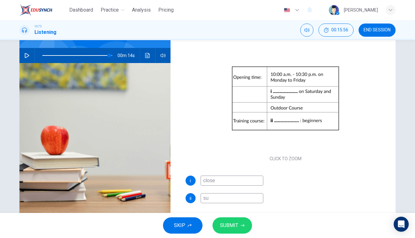
type input "sui"
type input "95"
type input "suit"
type input "95"
type input "suita"
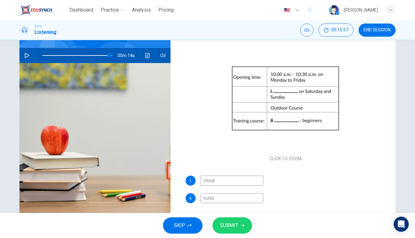
type input "95"
type input "suitab"
type input "95"
type input "suitabl"
type input "95"
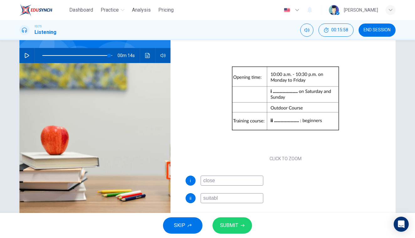
type input "suitable"
type input "95"
type input "suitable"
click at [237, 232] on button "SUBMIT" at bounding box center [233, 225] width 40 height 16
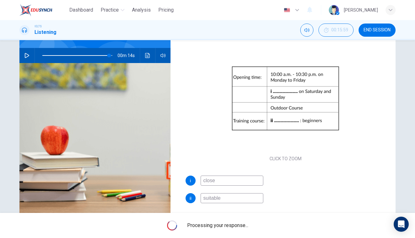
type input "95"
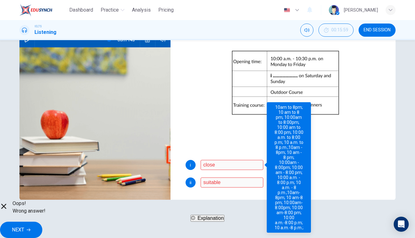
scroll to position [70, 0]
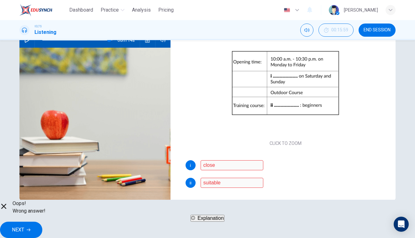
click at [24, 226] on span "NEXT" at bounding box center [18, 230] width 12 height 9
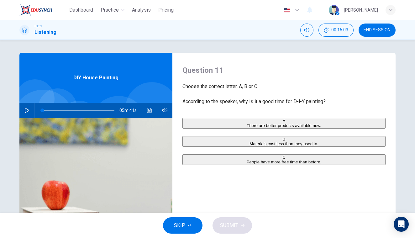
scroll to position [0, 0]
click at [25, 110] on icon "button" at bounding box center [26, 110] width 5 height 5
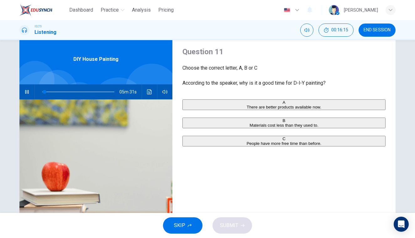
scroll to position [23, 0]
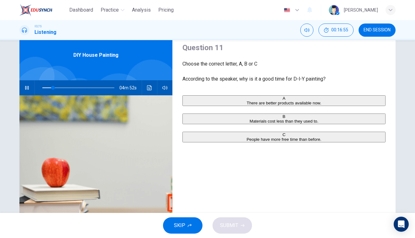
click at [191, 137] on div "C" at bounding box center [284, 134] width 202 height 5
click at [29, 89] on button "button" at bounding box center [27, 87] width 10 height 15
click at [233, 223] on span "SUBMIT" at bounding box center [229, 225] width 18 height 9
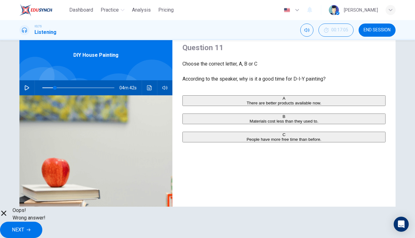
click at [240, 103] on div "A There are better products available now. B Materials cost less than they used…" at bounding box center [284, 125] width 203 height 60
click at [238, 151] on div "A There are better products available now. B Materials cost less than they used…" at bounding box center [284, 125] width 203 height 60
click at [189, 228] on div "Oops! Wrong answer! NEXT" at bounding box center [207, 222] width 415 height 31
click at [215, 149] on div "A There are better products available now. B Materials cost less than they used…" at bounding box center [284, 125] width 203 height 60
click at [208, 101] on div "A There are better products available now. B Materials cost less than they used…" at bounding box center [284, 125] width 203 height 60
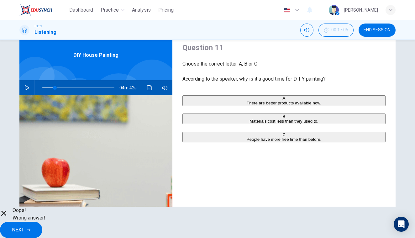
click at [24, 226] on span "NEXT" at bounding box center [18, 230] width 12 height 9
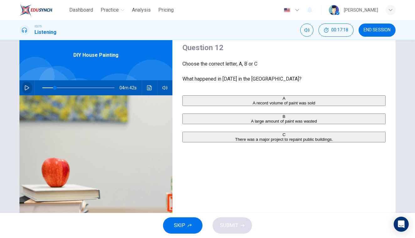
click at [22, 90] on button "button" at bounding box center [27, 87] width 10 height 15
click at [148, 91] on button "Click to see the audio transcription" at bounding box center [150, 87] width 10 height 15
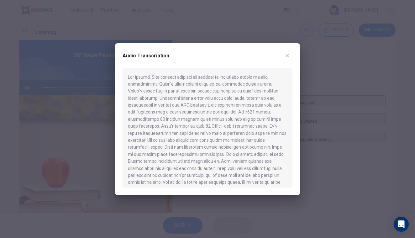
click at [291, 54] on button "button" at bounding box center [288, 56] width 10 height 10
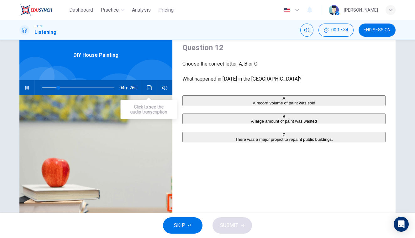
click at [150, 88] on icon "Click to see the audio transcription" at bounding box center [149, 87] width 5 height 5
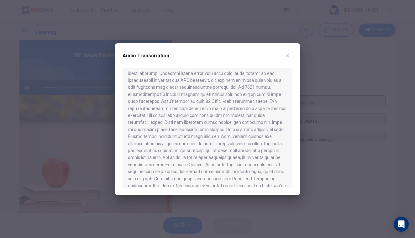
scroll to position [32, 0]
click at [287, 55] on icon "button" at bounding box center [287, 55] width 3 height 3
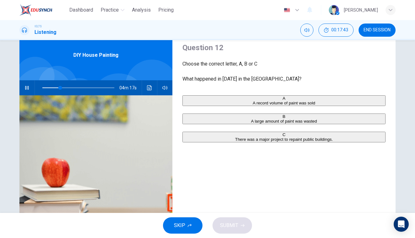
click at [25, 87] on icon "button" at bounding box center [26, 88] width 3 height 4
click at [251, 124] on span "A large amount of paint was wasted" at bounding box center [284, 121] width 66 height 5
click at [240, 223] on button "SUBMIT" at bounding box center [233, 225] width 40 height 16
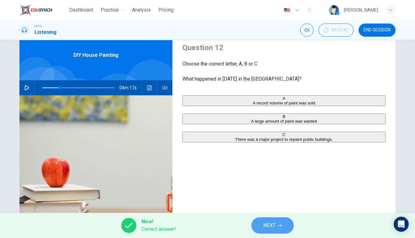
click at [274, 220] on button "NEXT" at bounding box center [273, 225] width 42 height 16
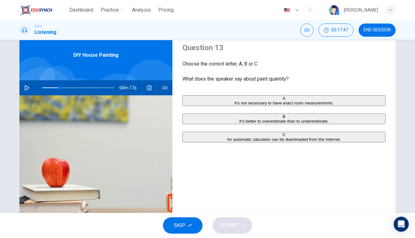
click at [30, 89] on button "button" at bounding box center [27, 87] width 10 height 15
click at [235, 124] on button "B It’s better to overestimate than to underestimate." at bounding box center [284, 119] width 203 height 11
click at [241, 221] on button "SUBMIT" at bounding box center [233, 225] width 40 height 16
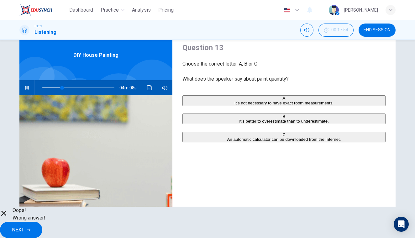
click at [24, 229] on span "NEXT" at bounding box center [18, 230] width 12 height 9
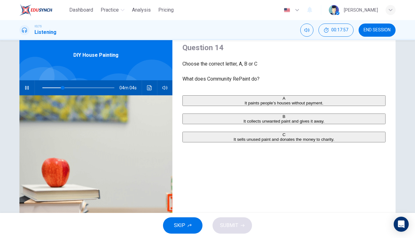
click at [209, 106] on button "A It paints people’s houses without payment." at bounding box center [284, 100] width 203 height 11
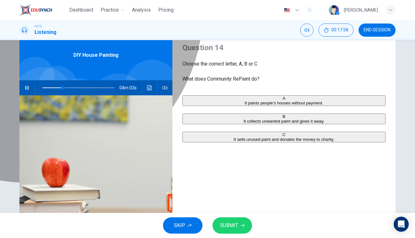
click at [244, 124] on span "It collects unwanted paint and gives it away." at bounding box center [284, 121] width 81 height 5
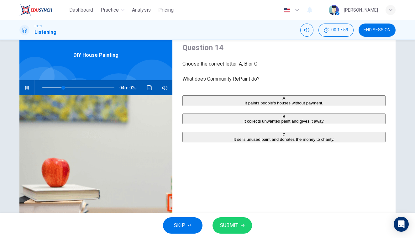
click at [234, 142] on span "It sells unused paint and donates the money to charity." at bounding box center [284, 139] width 101 height 5
click at [240, 221] on button "SUBMIT" at bounding box center [233, 225] width 40 height 16
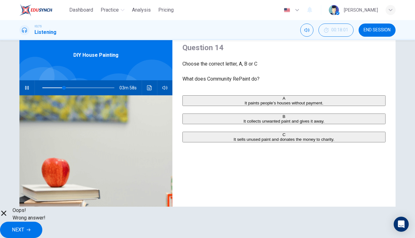
click at [24, 226] on span "NEXT" at bounding box center [18, 230] width 12 height 9
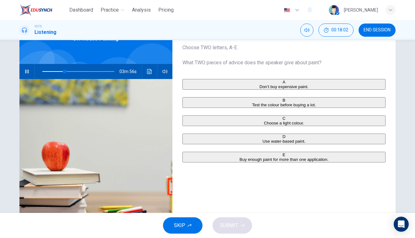
scroll to position [35, 0]
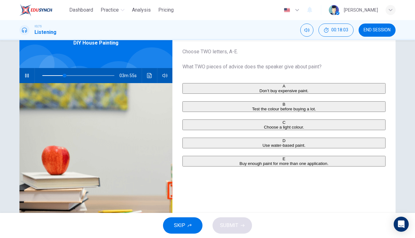
click at [252, 111] on span "Test the colour before buying a lot." at bounding box center [284, 109] width 64 height 5
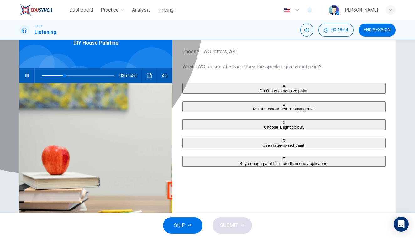
click at [223, 148] on button "D Use water-based paint." at bounding box center [284, 143] width 203 height 11
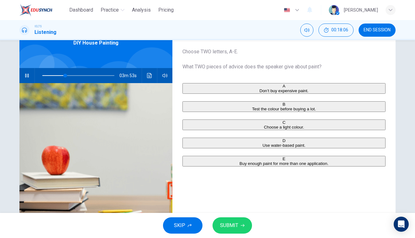
click at [264, 130] on span "Choose a light colour." at bounding box center [284, 127] width 40 height 5
click at [263, 148] on span "Use water-based paint." at bounding box center [284, 145] width 43 height 5
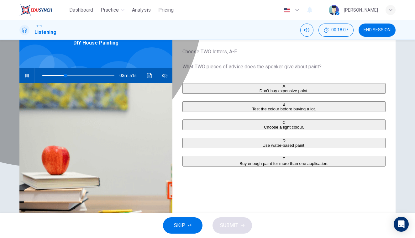
click at [240, 166] on span "Buy enough paint for more than one application." at bounding box center [284, 163] width 89 height 5
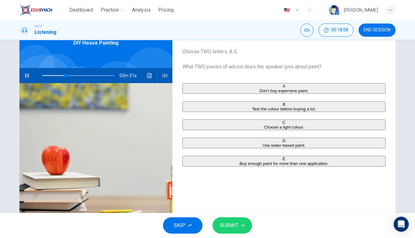
click at [222, 128] on div "A Don’t buy expensive paint. B Test the colour before buying a lot. C Choose a …" at bounding box center [284, 131] width 203 height 96
click at [264, 130] on span "Choose a light colour." at bounding box center [284, 127] width 40 height 5
click at [224, 112] on button "B Test the colour before buying a lot." at bounding box center [284, 106] width 203 height 11
click at [234, 221] on button "SUBMIT" at bounding box center [233, 225] width 40 height 16
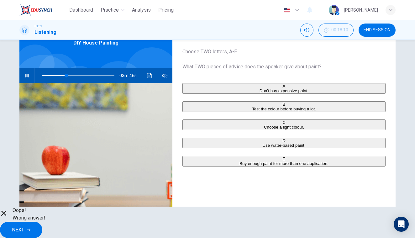
click at [42, 222] on button "NEXT" at bounding box center [21, 230] width 42 height 16
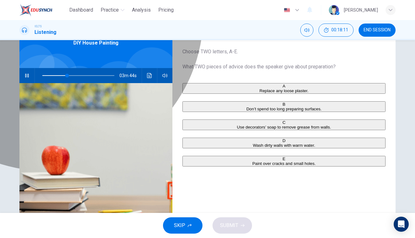
click at [229, 112] on button "B Don’t spend too long preparing surfaces." at bounding box center [284, 106] width 203 height 11
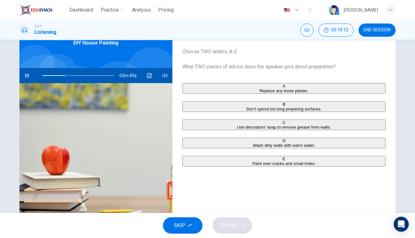
click at [253, 166] on span "Paint over cracks and small holes." at bounding box center [284, 163] width 63 height 5
click at [230, 223] on span "SUBMIT" at bounding box center [229, 225] width 18 height 9
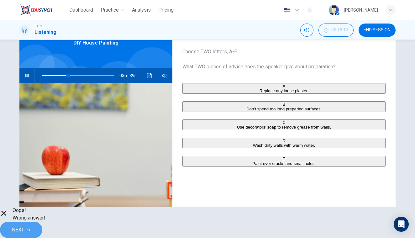
click at [24, 226] on span "NEXT" at bounding box center [18, 230] width 12 height 9
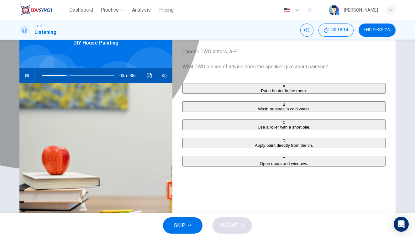
click at [219, 109] on button "B Wash brushes in cold water." at bounding box center [284, 106] width 203 height 11
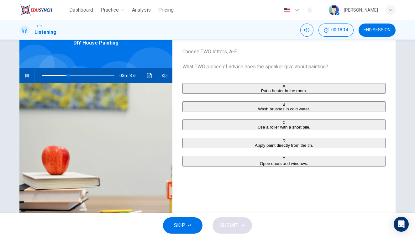
click at [260, 166] on span "Open doors and windows." at bounding box center [284, 163] width 48 height 5
click at [229, 218] on button "SUBMIT" at bounding box center [233, 225] width 40 height 16
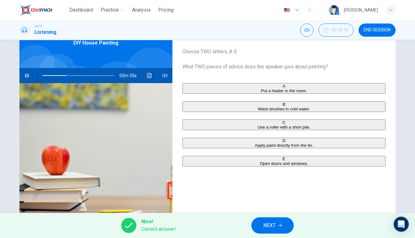
type input "37"
click at [262, 226] on button "NEXT" at bounding box center [273, 225] width 42 height 16
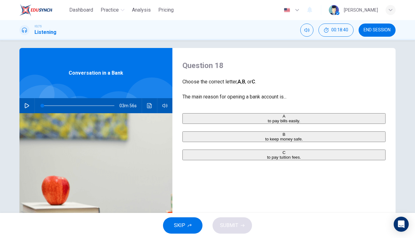
scroll to position [0, 0]
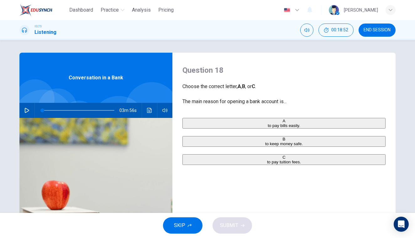
click at [25, 111] on icon "button" at bounding box center [26, 110] width 5 height 5
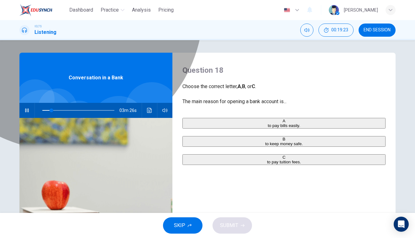
click at [243, 127] on button "A to pay bills easily." at bounding box center [284, 123] width 203 height 11
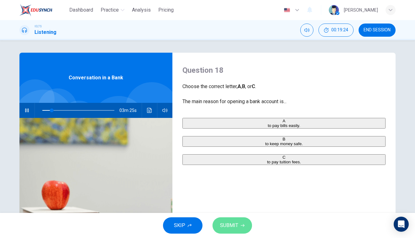
click at [240, 229] on button "SUBMIT" at bounding box center [233, 225] width 40 height 16
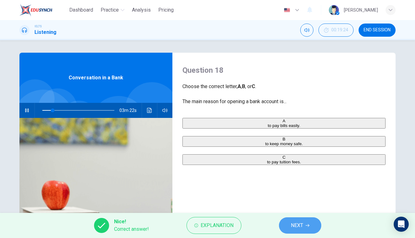
click at [291, 225] on span "NEXT" at bounding box center [297, 225] width 12 height 9
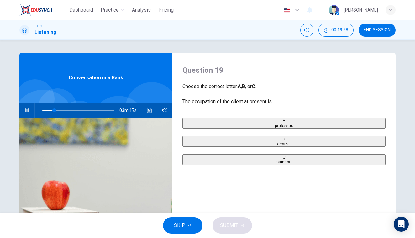
click at [25, 113] on button "button" at bounding box center [27, 110] width 10 height 15
click at [335, 30] on span "00:21:27" at bounding box center [340, 30] width 17 height 5
click at [348, 29] on icon "Show" at bounding box center [350, 26] width 5 height 5
click at [24, 110] on icon "button" at bounding box center [26, 110] width 5 height 5
click at [246, 165] on button "C student." at bounding box center [284, 159] width 203 height 11
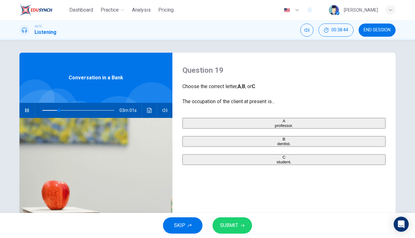
click at [236, 229] on span "SUBMIT" at bounding box center [229, 225] width 18 height 9
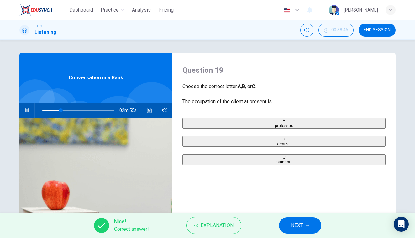
click at [301, 227] on span "NEXT" at bounding box center [297, 225] width 12 height 9
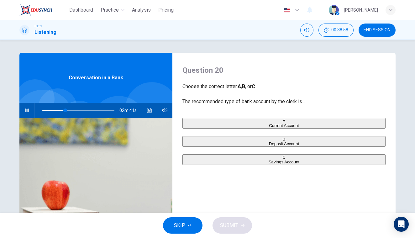
click at [269, 164] on span "Savings Account" at bounding box center [284, 162] width 31 height 5
click at [236, 127] on button "A Current Account" at bounding box center [284, 123] width 203 height 11
click at [239, 226] on button "SUBMIT" at bounding box center [233, 225] width 40 height 16
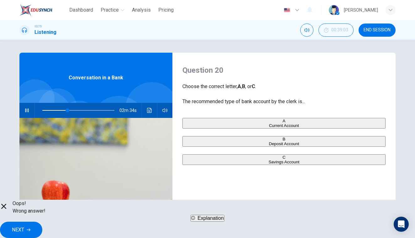
click at [42, 228] on button "NEXT" at bounding box center [21, 230] width 42 height 16
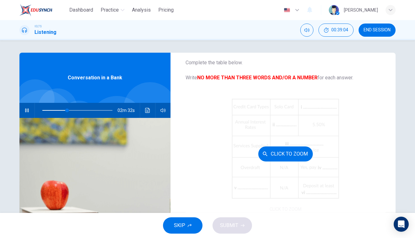
scroll to position [24, 0]
click at [278, 154] on button "Click to Zoom" at bounding box center [286, 153] width 55 height 15
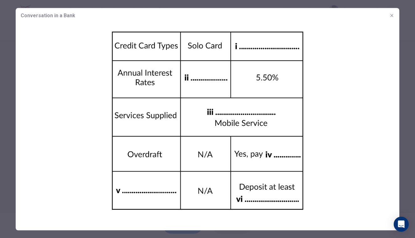
click at [392, 14] on icon "button" at bounding box center [392, 15] width 5 height 5
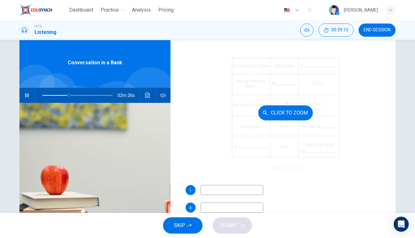
scroll to position [51, 0]
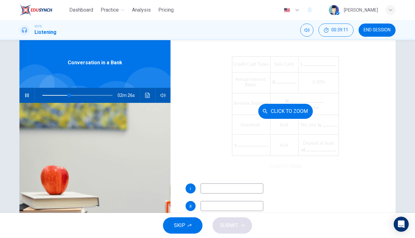
click at [298, 132] on div "Click to Zoom" at bounding box center [286, 111] width 200 height 120
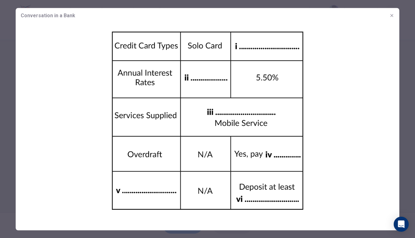
click at [375, 10] on div "Conversation in a Bank" at bounding box center [208, 15] width 384 height 15
click at [395, 17] on button "button" at bounding box center [392, 15] width 10 height 10
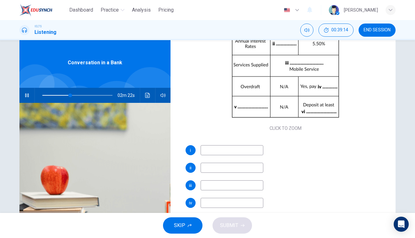
scroll to position [90, 0]
click at [250, 153] on input at bounding box center [232, 150] width 63 height 10
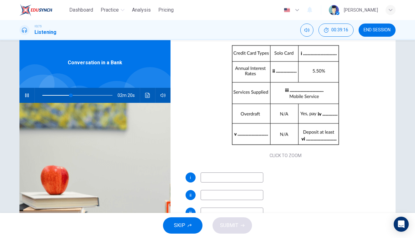
scroll to position [61, 0]
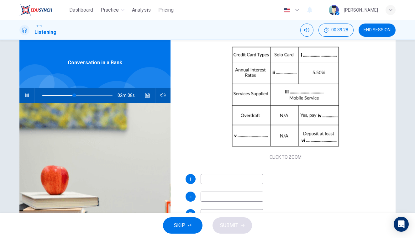
click at [243, 196] on input at bounding box center [232, 197] width 63 height 10
click at [25, 95] on icon "button" at bounding box center [26, 95] width 3 height 4
type input "48"
click at [208, 198] on input at bounding box center [232, 197] width 63 height 10
type input "2.5%"
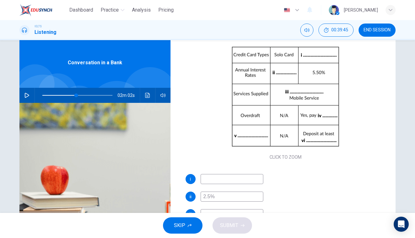
click at [27, 93] on icon "button" at bounding box center [26, 95] width 5 height 5
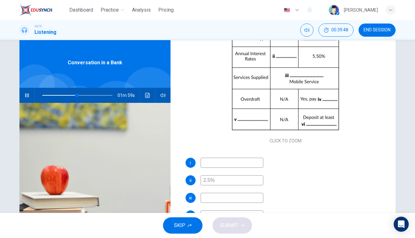
scroll to position [80, 0]
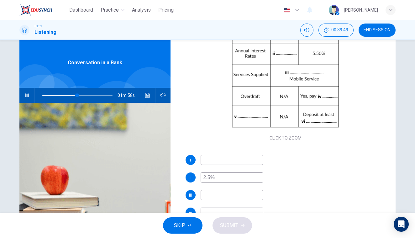
click at [249, 197] on input at bounding box center [232, 195] width 63 height 10
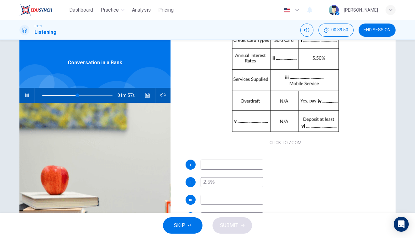
scroll to position [75, 0]
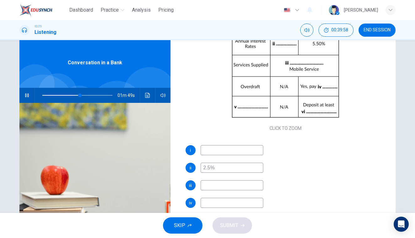
type input "54"
type input "i"
type input "54"
type input "in"
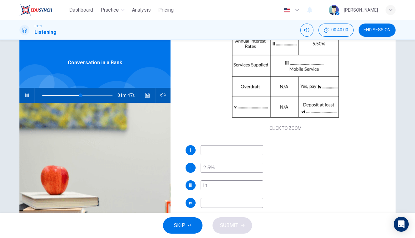
type input "55"
type input "inte"
type input "55"
type input "interne"
type input "56"
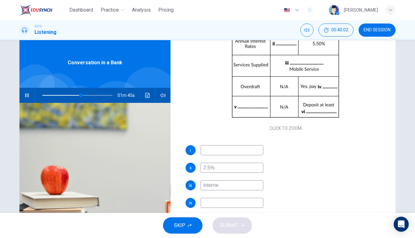
type input "internet"
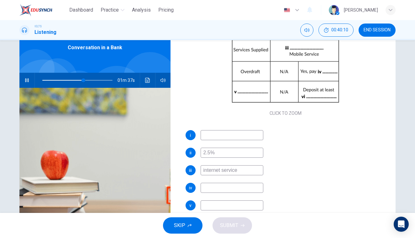
scroll to position [31, 0]
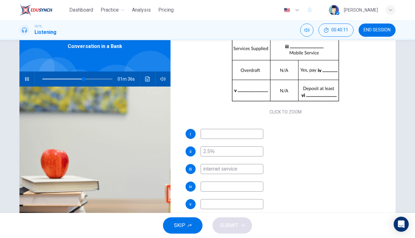
click at [231, 186] on input at bounding box center [232, 187] width 63 height 10
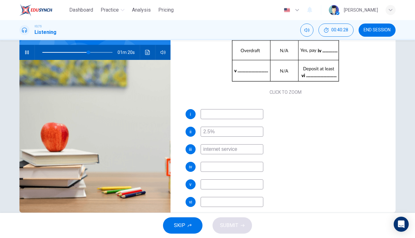
scroll to position [83, 0]
click at [245, 190] on div "i ii 2.5% iii internet service iv 2% v vi" at bounding box center [286, 164] width 200 height 110
click at [243, 188] on input at bounding box center [232, 184] width 63 height 10
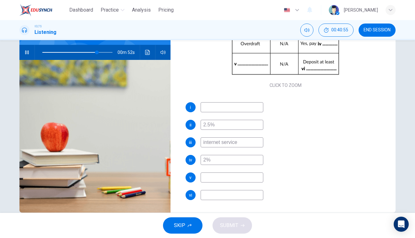
scroll to position [90, 0]
click at [253, 198] on input at bounding box center [232, 195] width 63 height 10
click at [26, 57] on button "button" at bounding box center [27, 52] width 10 height 15
click at [221, 192] on input "500" at bounding box center [232, 195] width 63 height 10
click at [233, 177] on input at bounding box center [232, 178] width 63 height 10
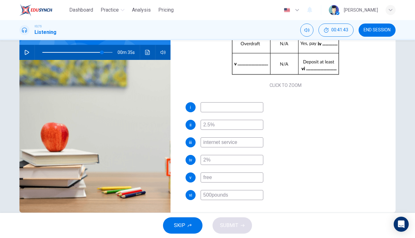
click at [221, 106] on input at bounding box center [232, 107] width 63 height 10
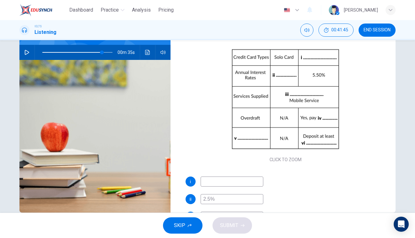
scroll to position [16, 0]
click at [245, 226] on button "SUBMIT" at bounding box center [233, 225] width 40 height 16
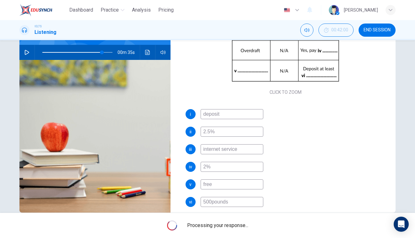
scroll to position [86, 0]
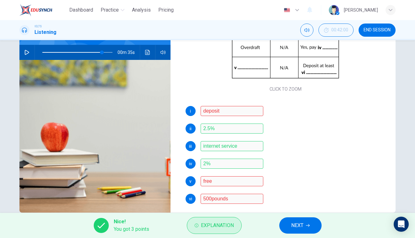
click at [225, 228] on span "Explanation" at bounding box center [217, 225] width 33 height 9
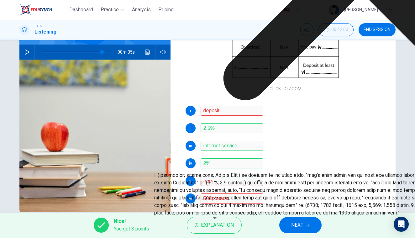
scroll to position [0, 0]
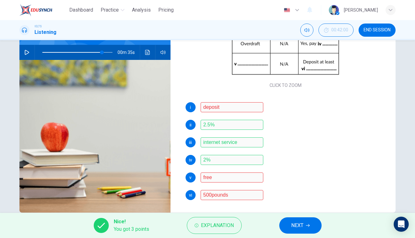
scroll to position [90, 0]
click at [310, 225] on icon "button" at bounding box center [308, 226] width 4 height 4
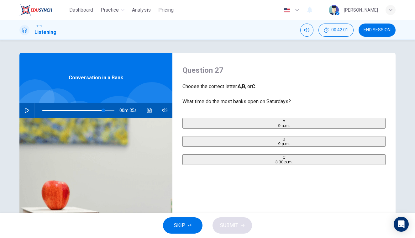
scroll to position [0, 0]
click at [29, 109] on button "button" at bounding box center [27, 110] width 10 height 15
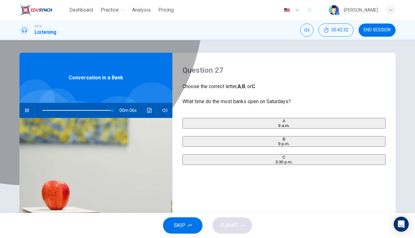
click at [275, 164] on span "3:30 p.m." at bounding box center [284, 162] width 18 height 5
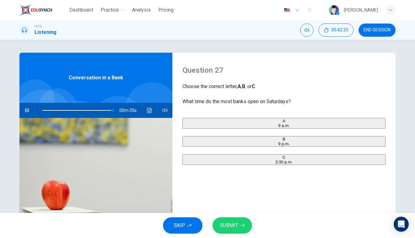
click at [239, 229] on button "SUBMIT" at bounding box center [233, 225] width 40 height 16
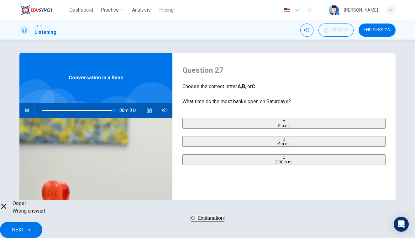
click at [204, 176] on div "A 9 a.m. B 9 p.m. C 3:30 p.m." at bounding box center [284, 148] width 203 height 60
click at [214, 128] on div "A 9 a.m. B 9 p.m. C 3:30 p.m." at bounding box center [284, 148] width 203 height 60
click at [194, 128] on div "A 9 a.m. B 9 p.m. C 3:30 p.m." at bounding box center [284, 148] width 203 height 60
click at [223, 221] on span "Explanation" at bounding box center [211, 218] width 26 height 5
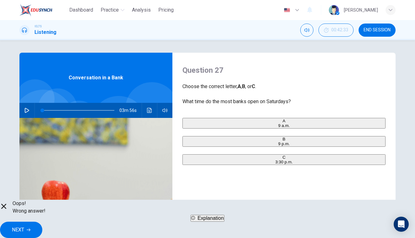
click at [24, 227] on span "NEXT" at bounding box center [18, 230] width 12 height 9
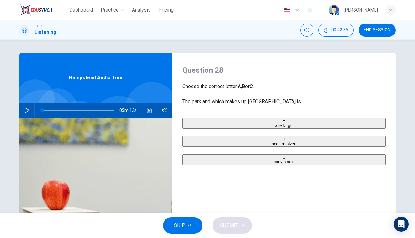
click at [25, 110] on icon "button" at bounding box center [26, 110] width 5 height 5
click at [192, 141] on div "B" at bounding box center [284, 139] width 202 height 5
click at [244, 225] on icon "button" at bounding box center [243, 226] width 4 height 4
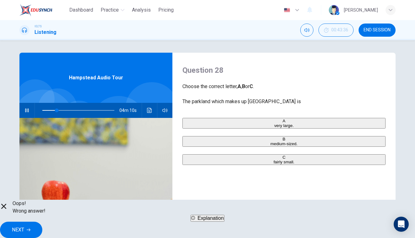
click at [42, 227] on button "NEXT" at bounding box center [21, 230] width 42 height 16
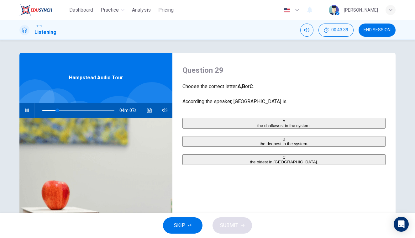
click at [250, 164] on span "the oldest in [GEOGRAPHIC_DATA]." at bounding box center [284, 162] width 68 height 5
click at [229, 221] on span "SUBMIT" at bounding box center [229, 225] width 18 height 9
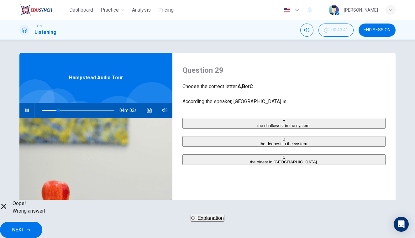
click at [24, 227] on span "NEXT" at bounding box center [18, 230] width 12 height 9
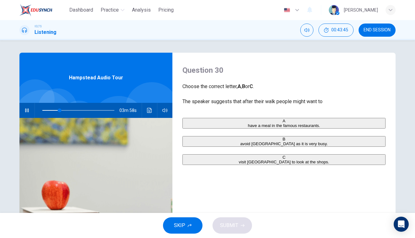
click at [240, 164] on span "visit [GEOGRAPHIC_DATA] to look at the shops." at bounding box center [284, 162] width 90 height 5
click at [236, 224] on span "SUBMIT" at bounding box center [229, 225] width 18 height 9
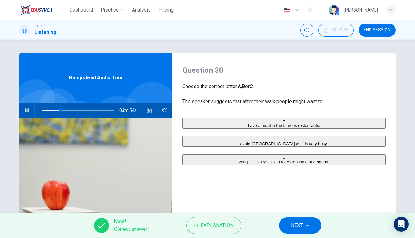
click at [304, 227] on button "NEXT" at bounding box center [300, 225] width 42 height 16
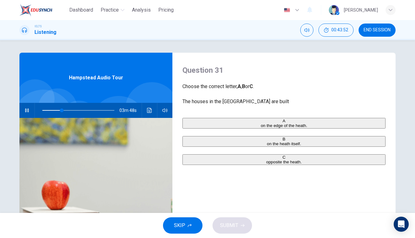
click at [261, 126] on span "on the edge of the heath." at bounding box center [284, 125] width 46 height 5
click at [267, 146] on span "on the heath itself." at bounding box center [284, 143] width 34 height 5
click at [236, 219] on button "SUBMIT" at bounding box center [233, 225] width 40 height 16
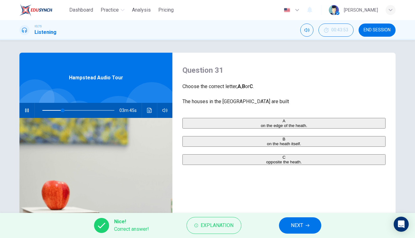
click at [291, 230] on button "NEXT" at bounding box center [300, 225] width 42 height 16
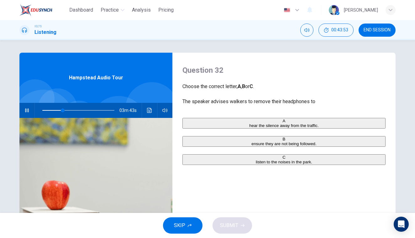
click at [243, 143] on button "B ensure they are not being followed." at bounding box center [284, 141] width 203 height 11
click at [239, 220] on button "SUBMIT" at bounding box center [233, 225] width 40 height 16
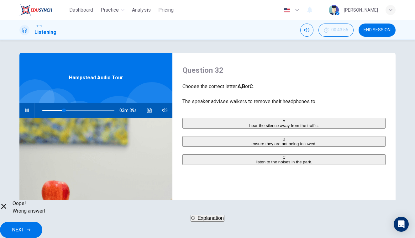
click at [24, 226] on span "NEXT" at bounding box center [18, 230] width 12 height 9
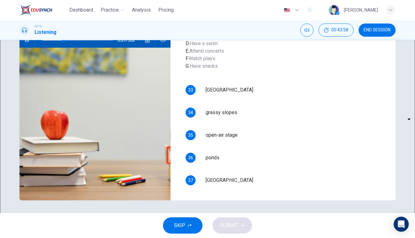
click at [222, 115] on body "Dashboard Practice Analysis Pricing English en ​ Bart Pan IELTS Listening 00:43…" at bounding box center [207, 119] width 415 height 238
click at [221, 131] on body "Dashboard Practice Analysis Pricing English en ​ Bart Pan IELTS Listening 00:44…" at bounding box center [207, 119] width 415 height 238
click at [220, 156] on body "Dashboard Practice Analysis Pricing English en ​ Bart Pan IELTS Listening 00:44…" at bounding box center [207, 119] width 415 height 238
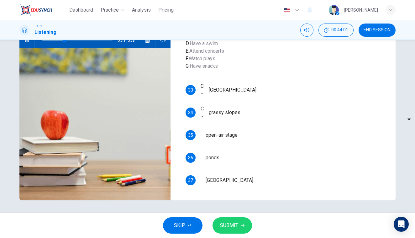
click at [219, 162] on body "Dashboard Practice Analysis Pricing English en ​ Bart Pan IELTS Listening 00:44…" at bounding box center [207, 119] width 415 height 238
click at [214, 183] on body "Dashboard Practice Analysis Pricing English en ​ Bart Pan IELTS Listening 00:44…" at bounding box center [207, 119] width 415 height 238
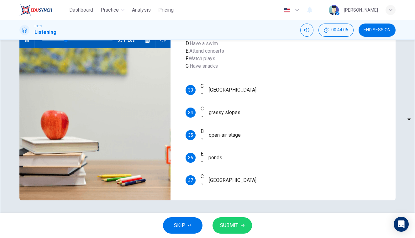
click at [236, 227] on span "SUBMIT" at bounding box center [229, 225] width 18 height 9
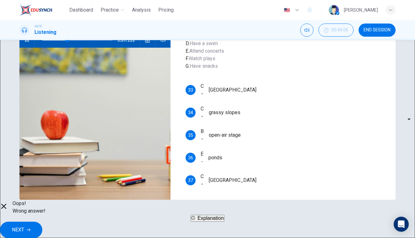
click at [24, 226] on span "NEXT" at bounding box center [18, 230] width 12 height 9
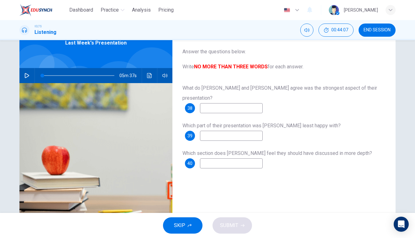
scroll to position [35, 0]
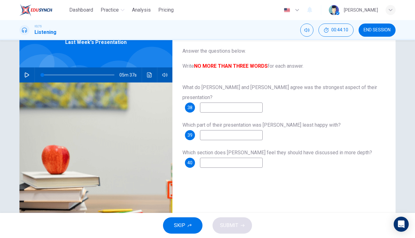
click at [241, 103] on input at bounding box center [231, 108] width 63 height 10
click at [222, 130] on input at bounding box center [231, 135] width 63 height 10
click at [211, 158] on input at bounding box center [231, 163] width 63 height 10
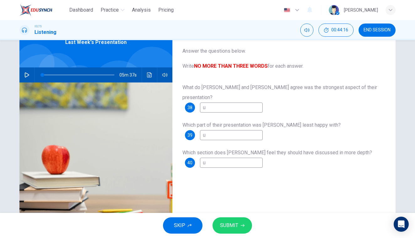
click at [226, 230] on span "SUBMIT" at bounding box center [229, 225] width 18 height 9
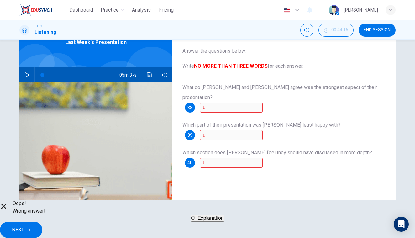
click at [42, 230] on button "NEXT" at bounding box center [21, 230] width 42 height 16
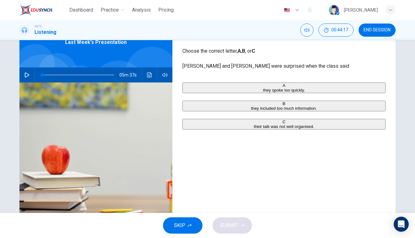
scroll to position [0, 0]
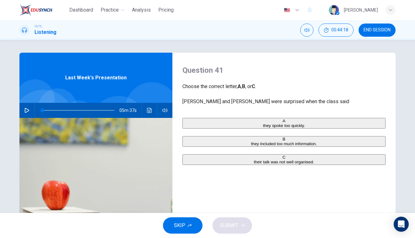
click at [251, 146] on span "they included too much information." at bounding box center [284, 143] width 66 height 5
click at [232, 225] on span "SUBMIT" at bounding box center [229, 225] width 18 height 9
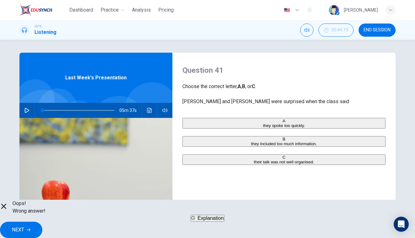
drag, startPoint x: 312, startPoint y: 235, endPoint x: 307, endPoint y: 231, distance: 6.5
click at [312, 235] on div "Oops! Wrong answer! Explanation NEXT" at bounding box center [207, 219] width 415 height 38
click at [42, 227] on button "NEXT" at bounding box center [21, 230] width 42 height 16
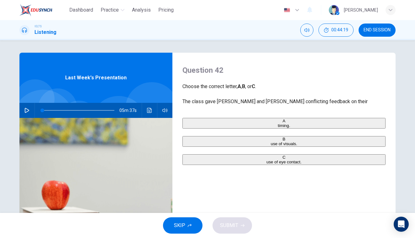
click at [229, 134] on div "A timing. B use of visuals. C use of eye contact." at bounding box center [284, 148] width 203 height 60
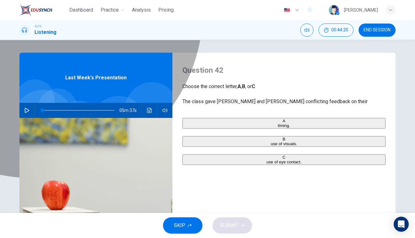
click at [216, 127] on button "A timing." at bounding box center [284, 123] width 203 height 11
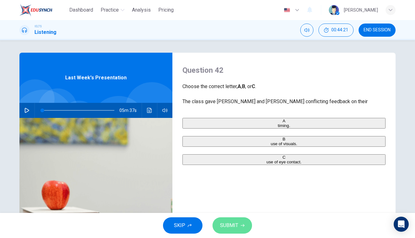
click at [232, 224] on span "SUBMIT" at bounding box center [229, 225] width 18 height 9
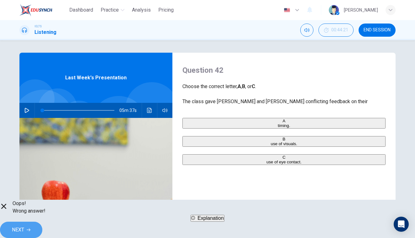
click at [42, 229] on button "NEXT" at bounding box center [21, 230] width 42 height 16
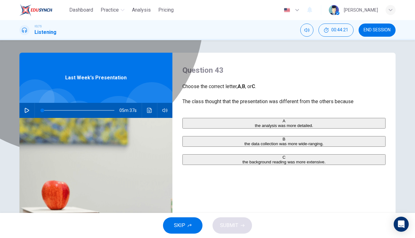
click at [246, 147] on button "B the data collection was more wide-ranging." at bounding box center [284, 141] width 203 height 11
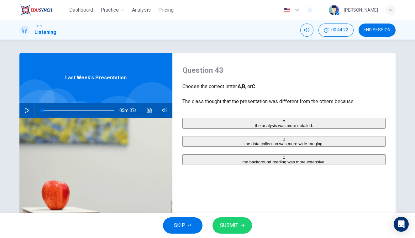
click at [230, 218] on button "SUBMIT" at bounding box center [233, 225] width 40 height 16
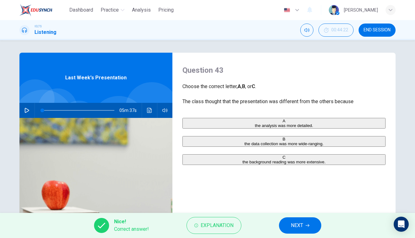
click at [300, 229] on span "NEXT" at bounding box center [297, 225] width 12 height 9
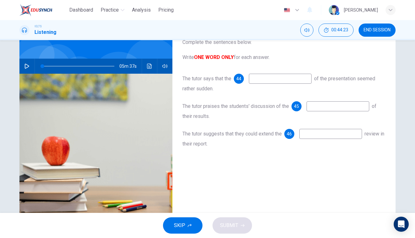
scroll to position [45, 0]
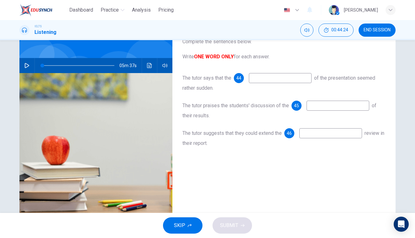
click at [272, 81] on input at bounding box center [280, 78] width 63 height 10
click at [312, 105] on input at bounding box center [338, 106] width 63 height 10
click at [318, 132] on input at bounding box center [331, 133] width 63 height 10
click at [232, 229] on span "SUBMIT" at bounding box center [229, 225] width 18 height 9
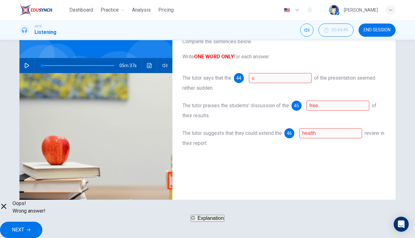
click at [42, 222] on button "NEXT" at bounding box center [21, 230] width 42 height 16
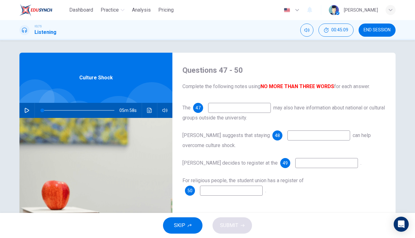
click at [198, 228] on button "SKIP" at bounding box center [183, 225] width 40 height 16
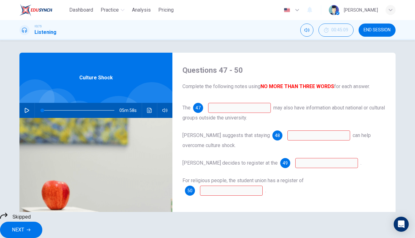
click at [24, 226] on span "NEXT" at bounding box center [18, 230] width 12 height 9
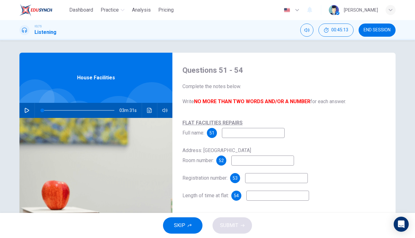
click at [372, 30] on span "END SESSION" at bounding box center [377, 30] width 27 height 5
